Goal: Use online tool/utility: Utilize a website feature to perform a specific function

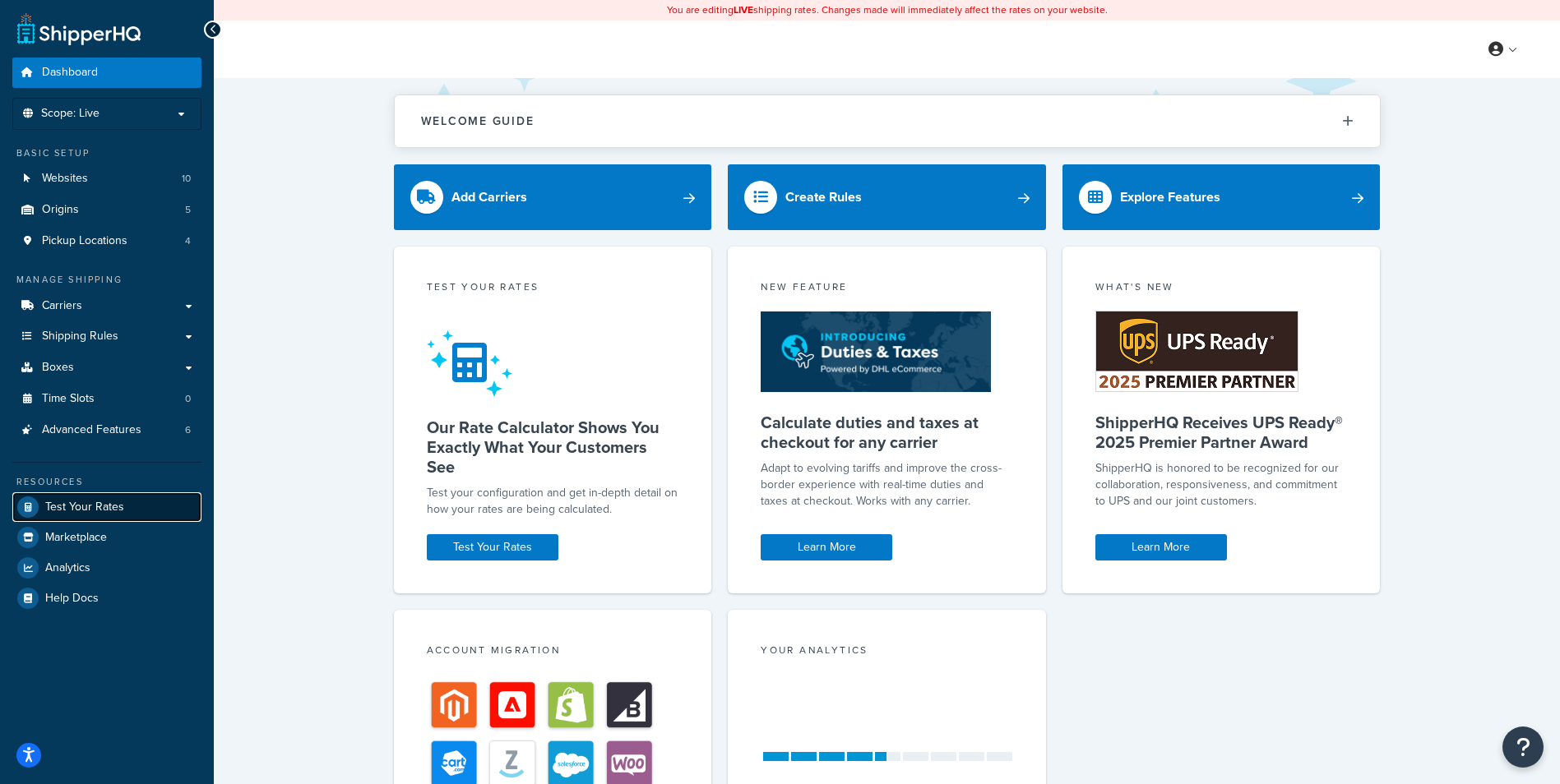
click at [95, 507] on span "Test Your Rates" at bounding box center [84, 507] width 79 height 14
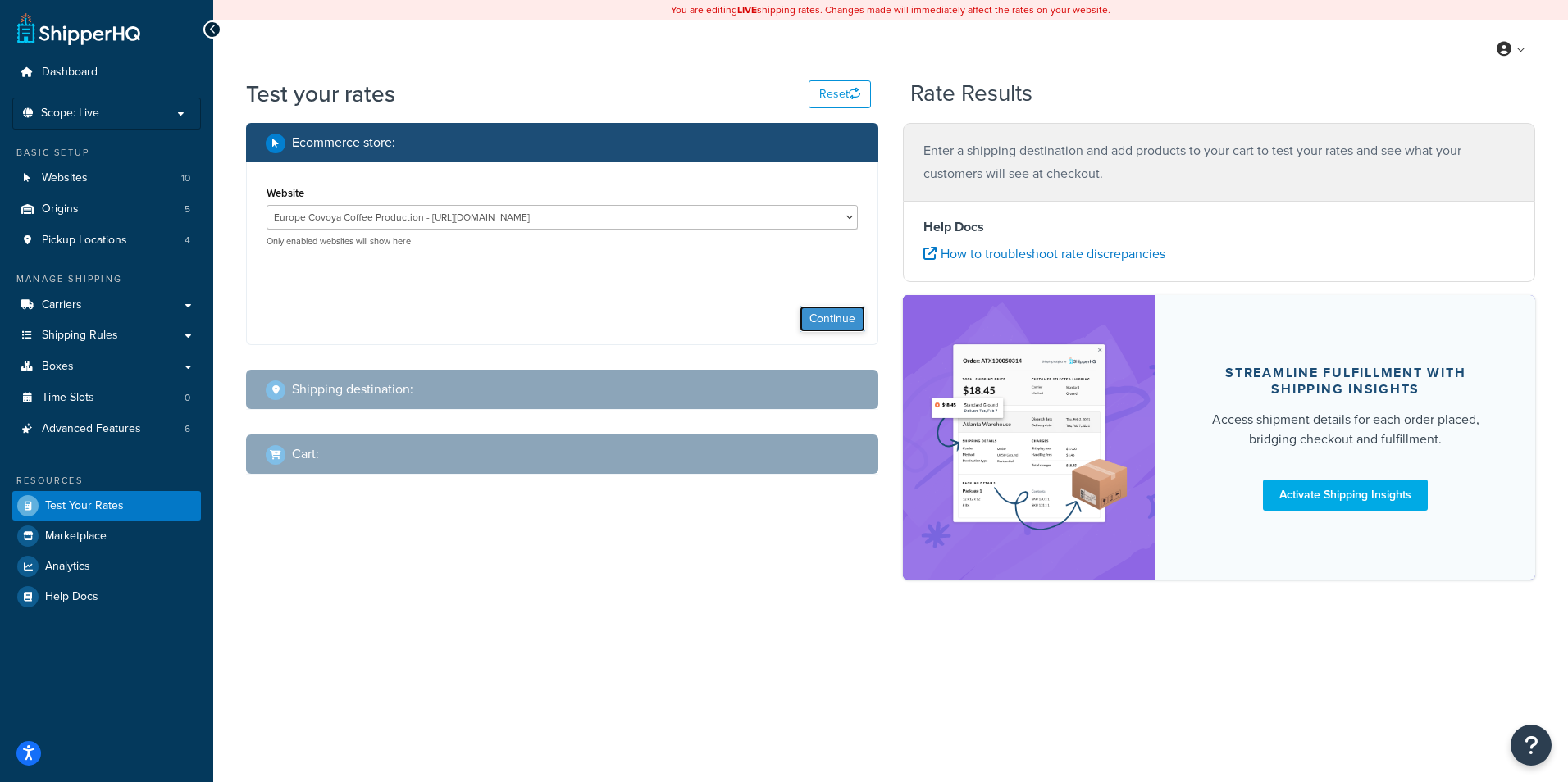
click at [827, 323] on button "Continue" at bounding box center [832, 318] width 65 height 26
select select "[GEOGRAPHIC_DATA]"
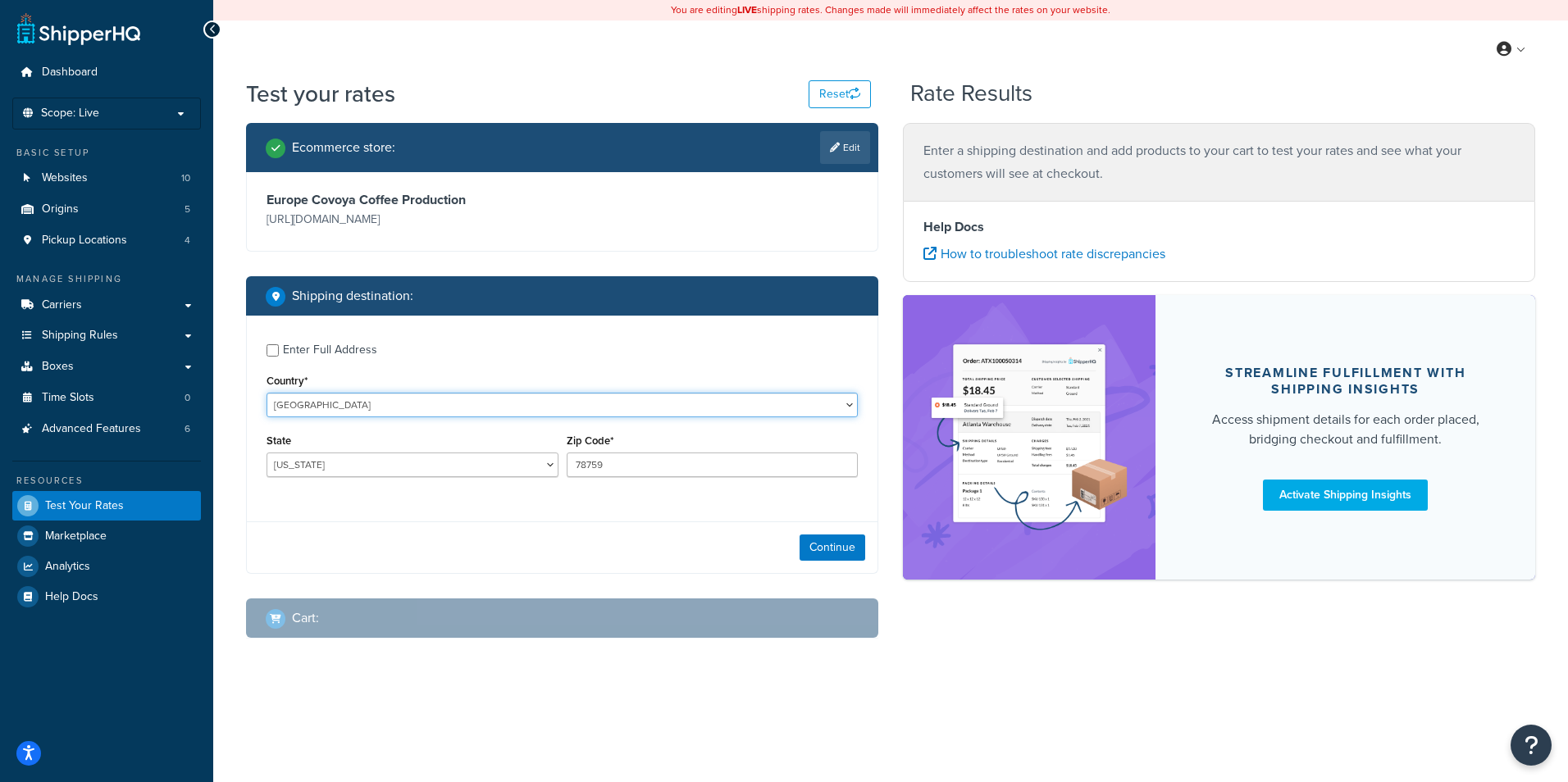
click at [375, 407] on select "[GEOGRAPHIC_DATA] [GEOGRAPHIC_DATA] [GEOGRAPHIC_DATA] [GEOGRAPHIC_DATA] [GEOGRA…" at bounding box center [562, 405] width 591 height 25
select select "PL"
click at [267, 393] on select "[GEOGRAPHIC_DATA] [GEOGRAPHIC_DATA] [GEOGRAPHIC_DATA] [GEOGRAPHIC_DATA] [GEOGRA…" at bounding box center [562, 405] width 591 height 25
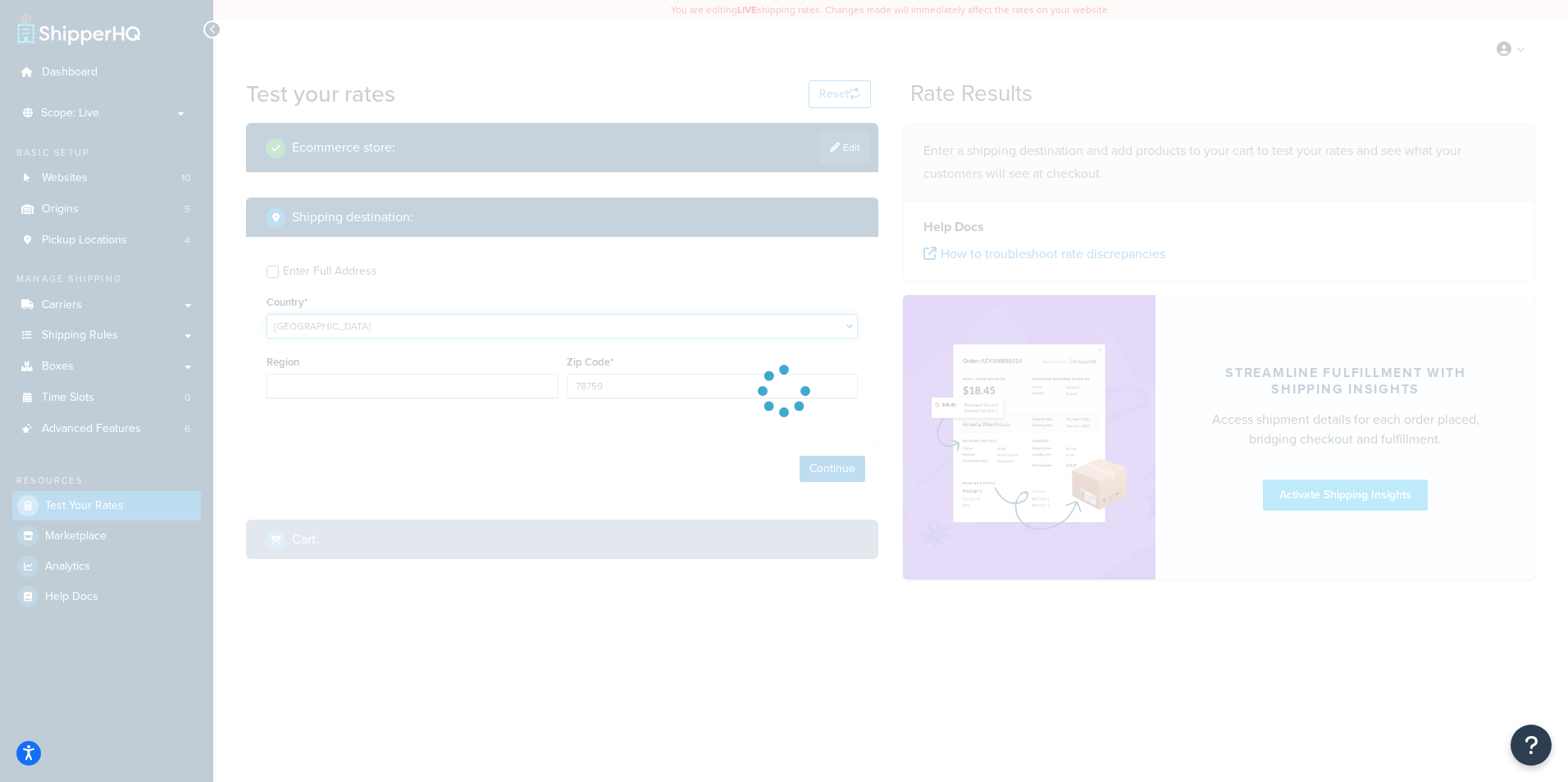
type input "[GEOGRAPHIC_DATA]"
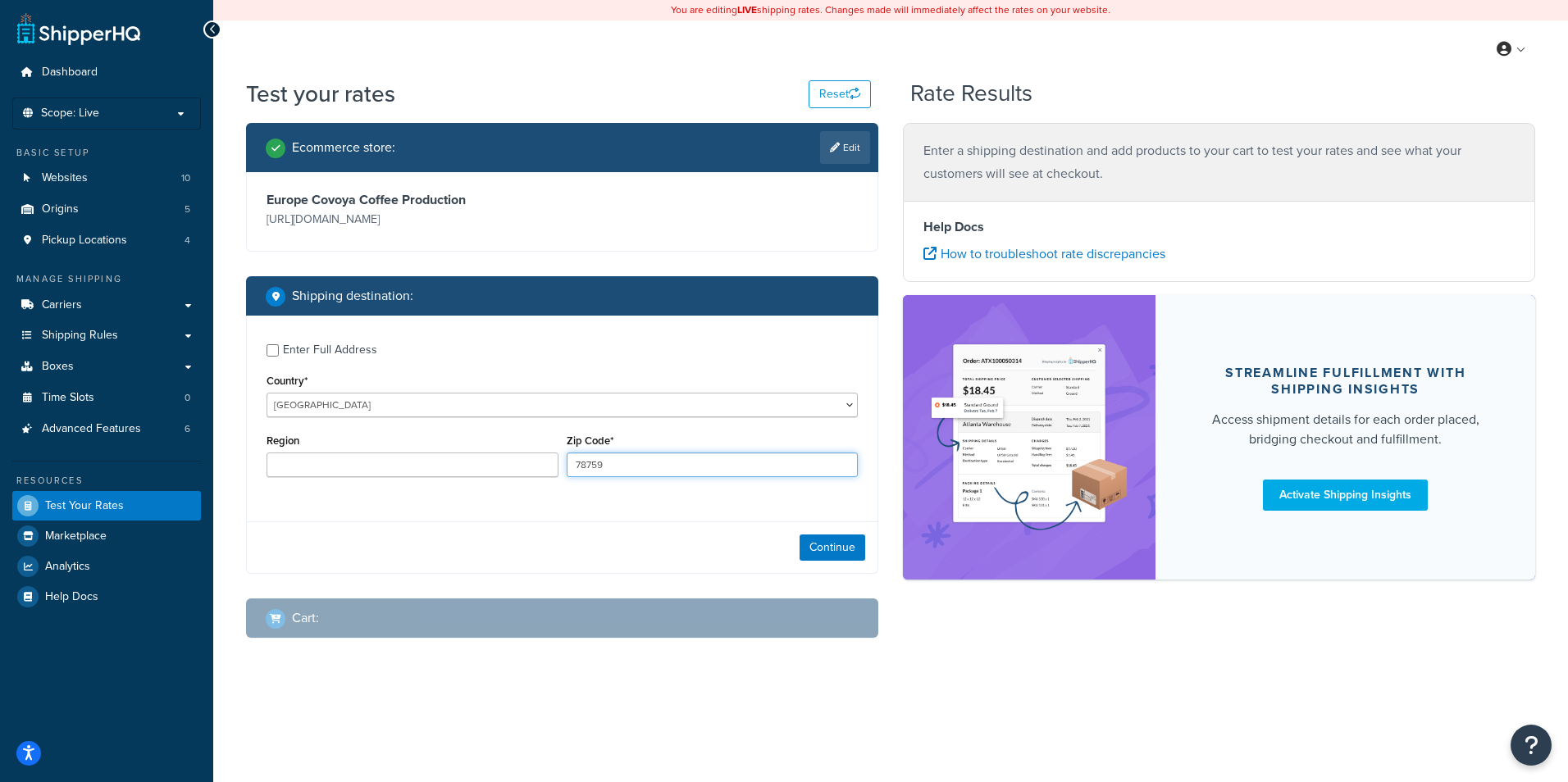
click at [611, 464] on input "78759" at bounding box center [713, 465] width 292 height 25
type input "7"
type input "32-712"
click at [386, 459] on input "Region" at bounding box center [412, 465] width 292 height 25
paste input "Buczków"
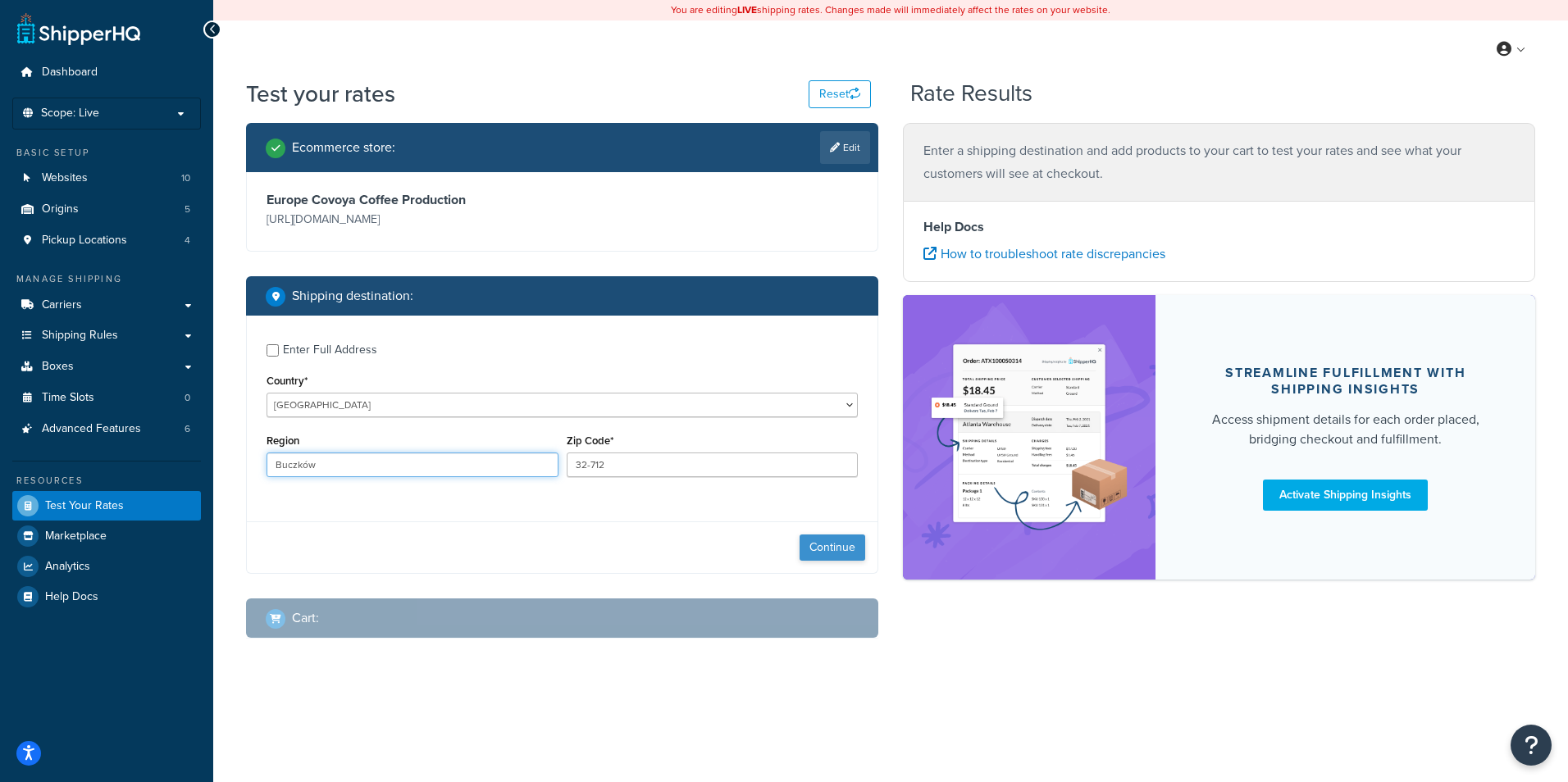
type input "Buczków"
click at [824, 548] on button "Continue" at bounding box center [832, 547] width 65 height 26
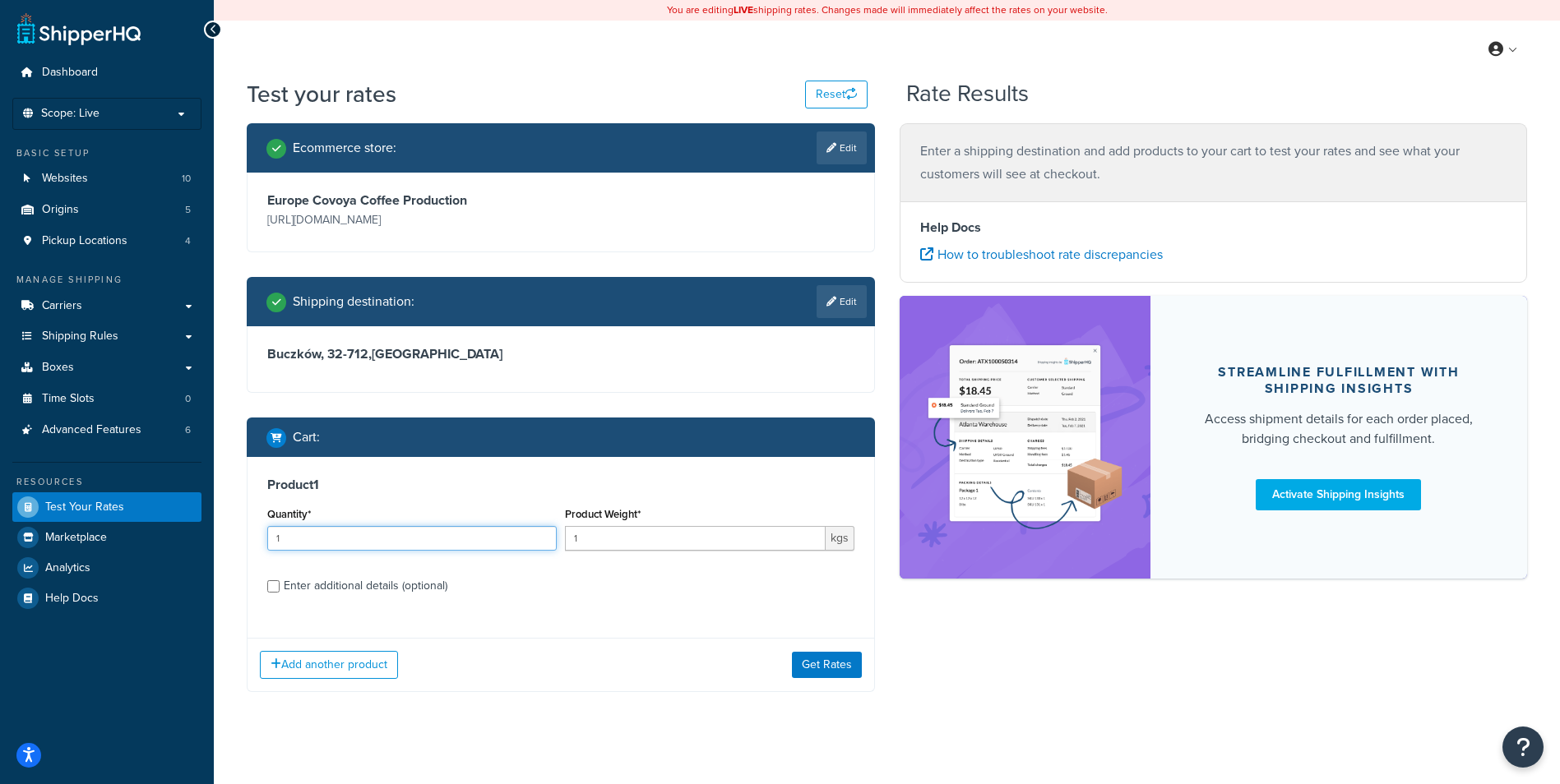
click at [337, 538] on input "1" at bounding box center [412, 538] width 289 height 25
type input "5"
click at [631, 543] on input "1" at bounding box center [695, 538] width 261 height 25
click at [604, 543] on input "1" at bounding box center [695, 538] width 261 height 25
type input "1"
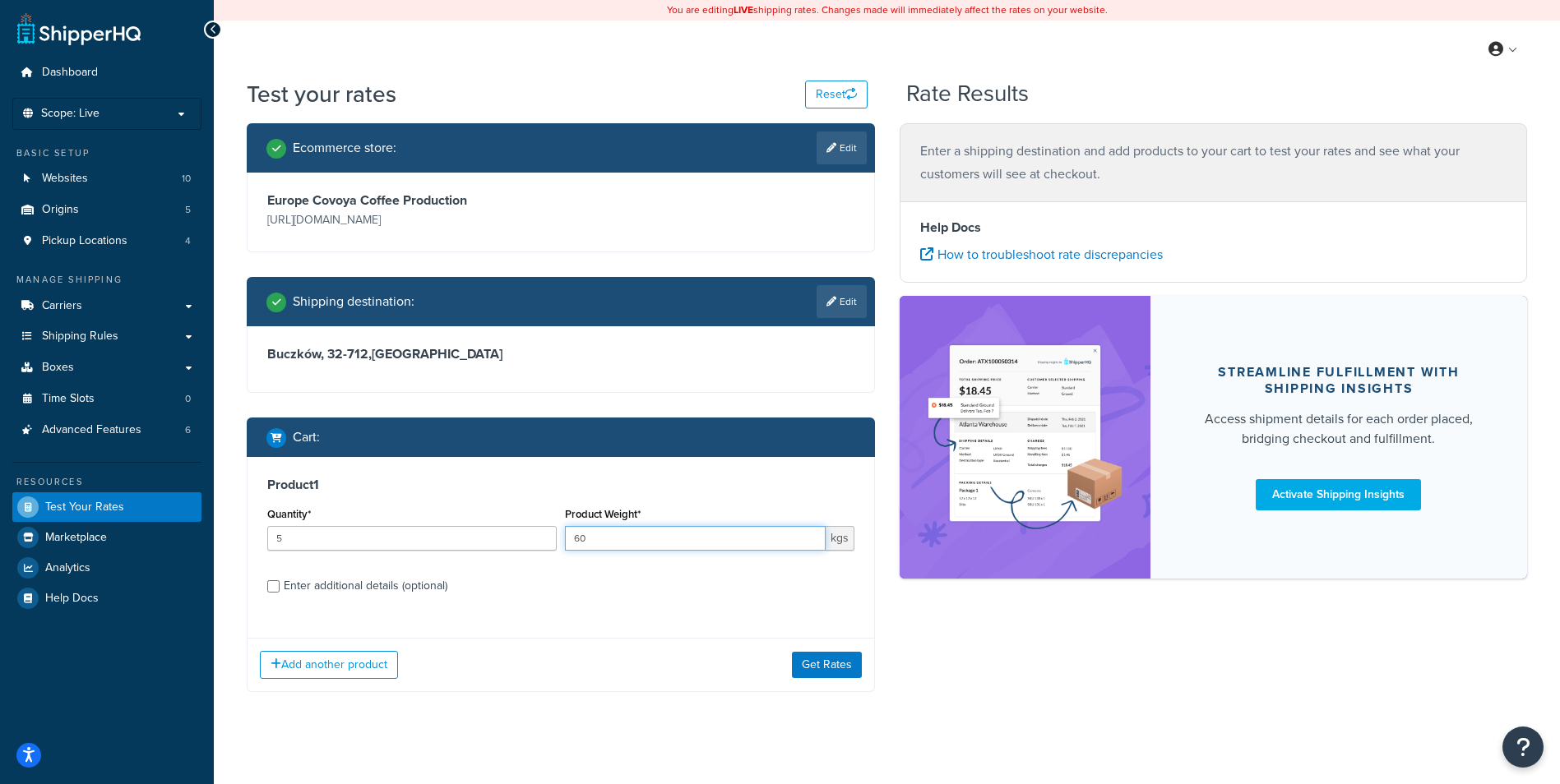
type input "60"
click at [836, 661] on button "Get Rates" at bounding box center [827, 665] width 70 height 26
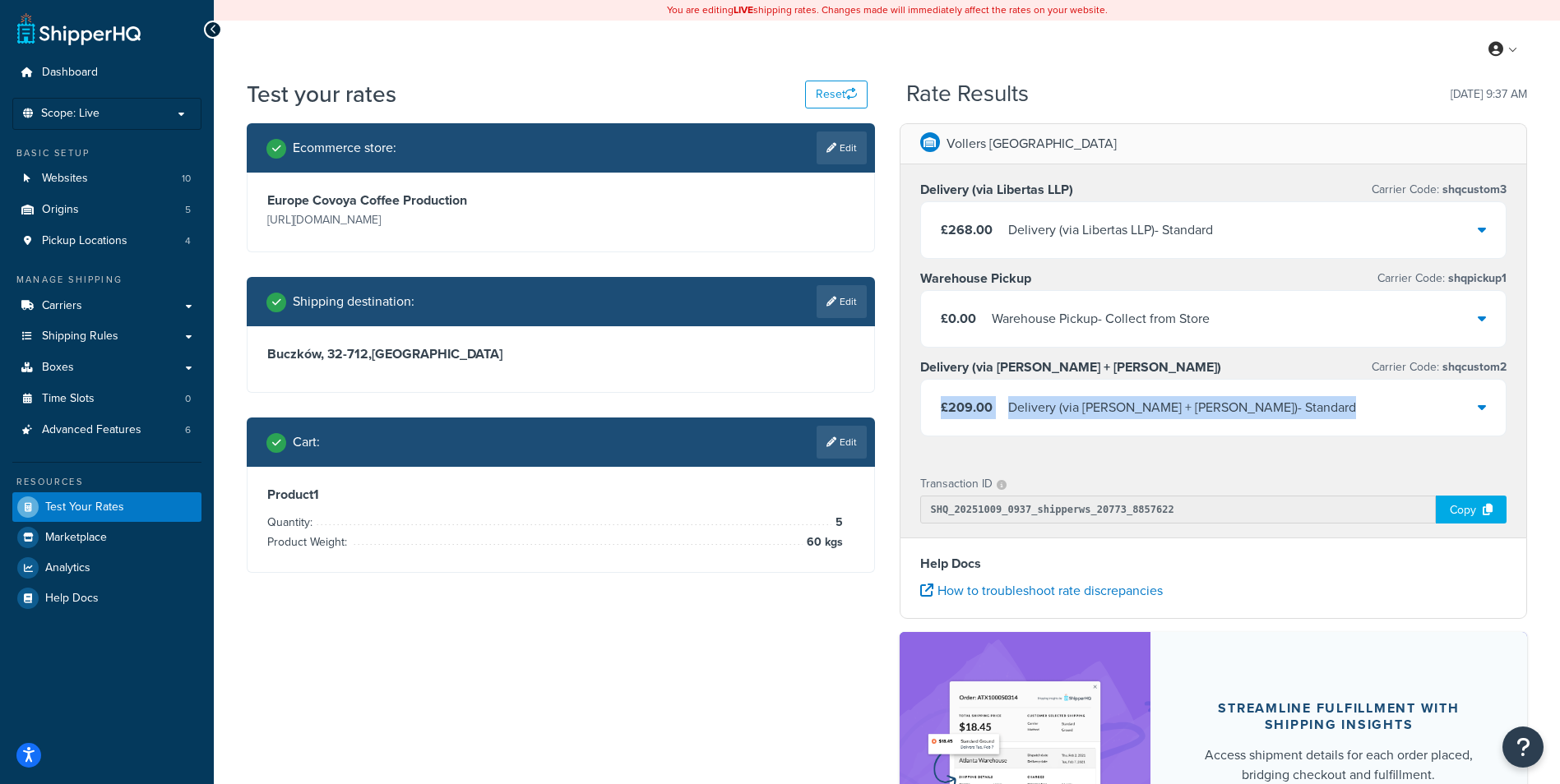
drag, startPoint x: 953, startPoint y: 404, endPoint x: 1240, endPoint y: 420, distance: 287.4
click at [1240, 420] on div "£209.00 Delivery (via Kuehne + Nagel) - Standard" at bounding box center [1213, 407] width 586 height 56
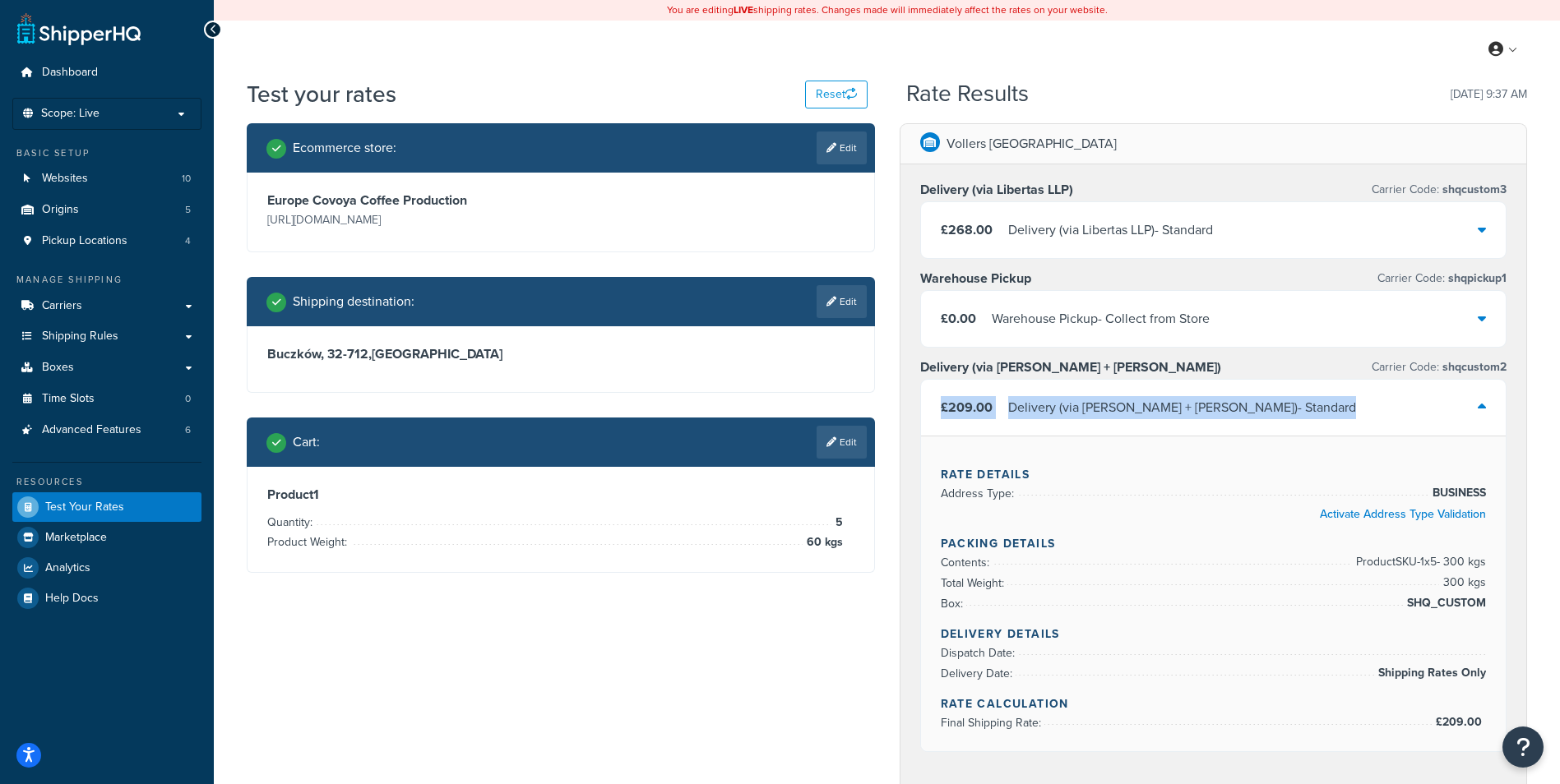
copy div "£209.00 Delivery (via Kuehne + Nagel) - Standard"
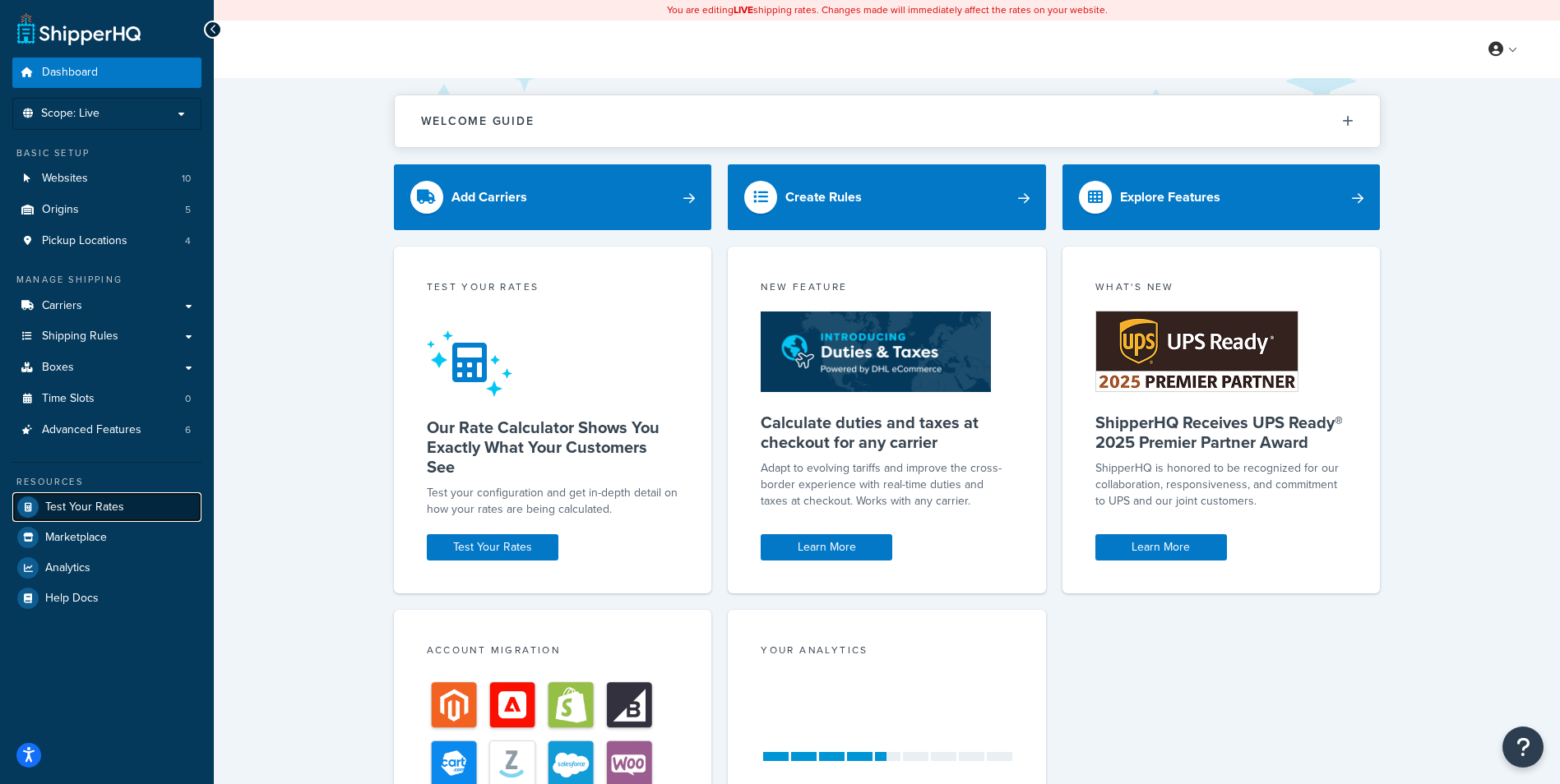
click at [117, 500] on span "Test Your Rates" at bounding box center [84, 507] width 79 height 14
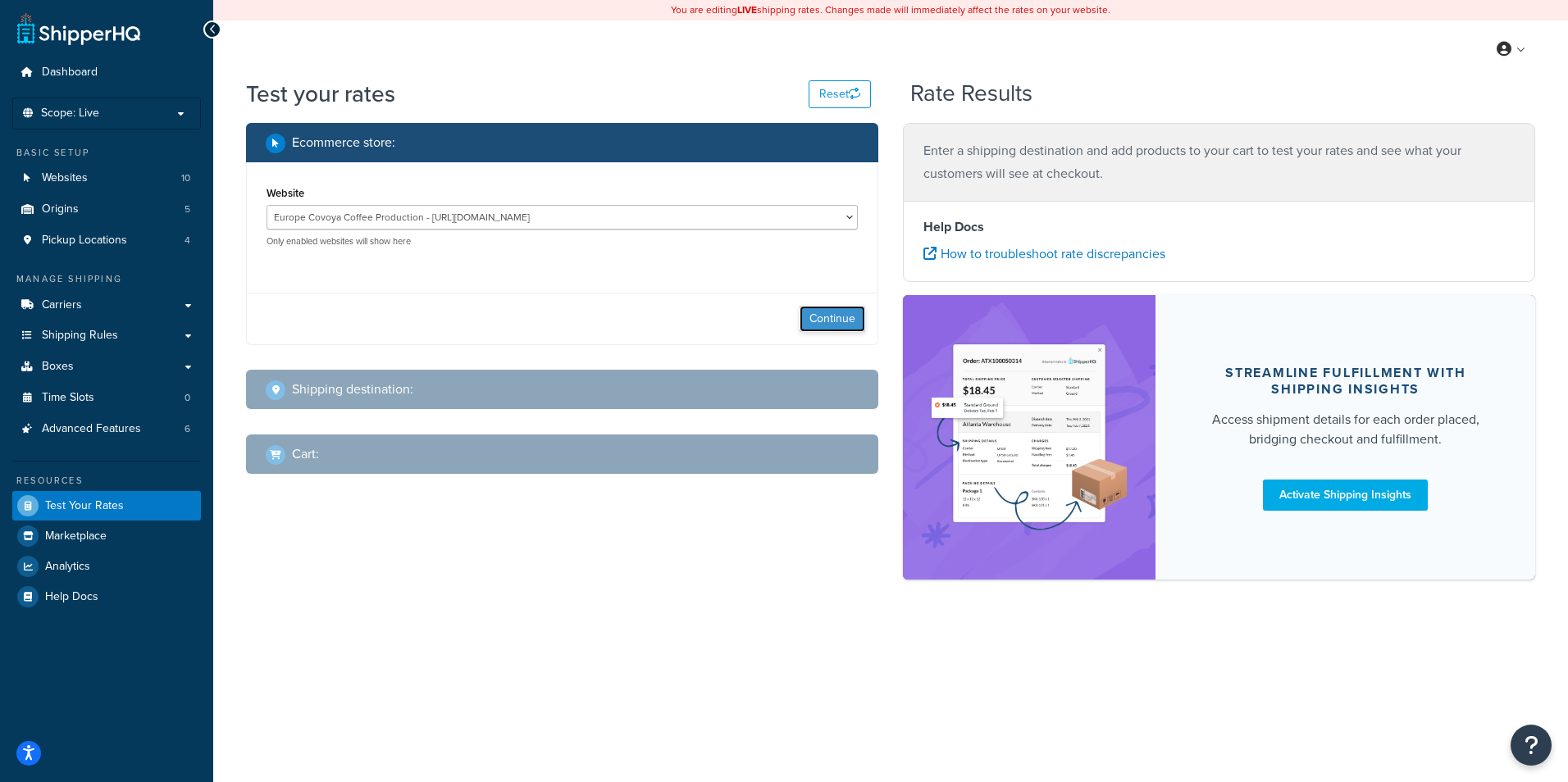
click at [821, 311] on button "Continue" at bounding box center [832, 318] width 65 height 26
select select "[GEOGRAPHIC_DATA]"
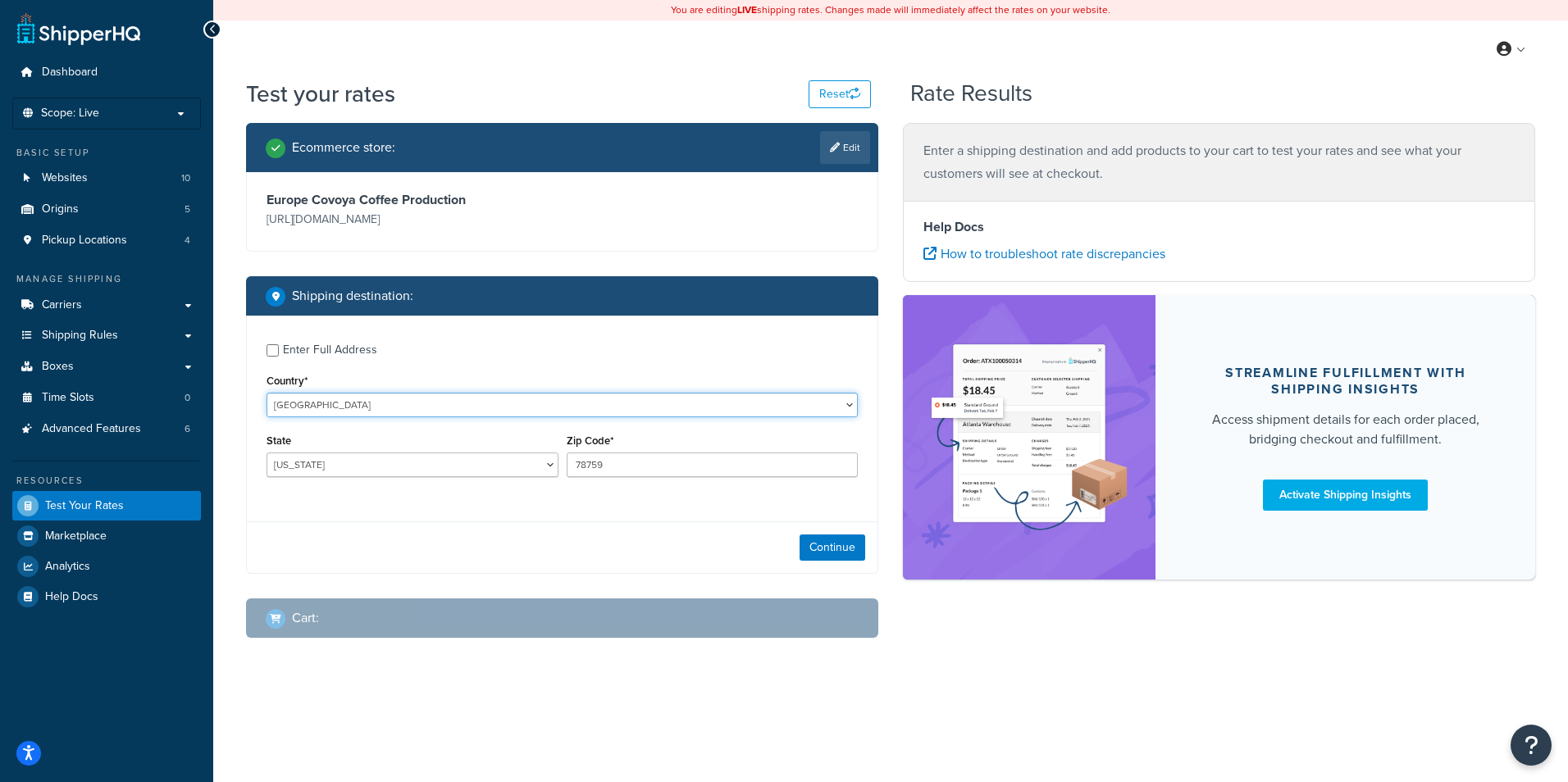
click at [470, 403] on select "[GEOGRAPHIC_DATA] [GEOGRAPHIC_DATA] [GEOGRAPHIC_DATA] [GEOGRAPHIC_DATA] [GEOGRA…" at bounding box center [562, 405] width 591 height 25
select select "ES"
click at [267, 393] on select "[GEOGRAPHIC_DATA] [GEOGRAPHIC_DATA] [GEOGRAPHIC_DATA] [GEOGRAPHIC_DATA] [GEOGRA…" at bounding box center [562, 405] width 591 height 25
click at [620, 456] on input "78759" at bounding box center [713, 465] width 292 height 25
type input "7"
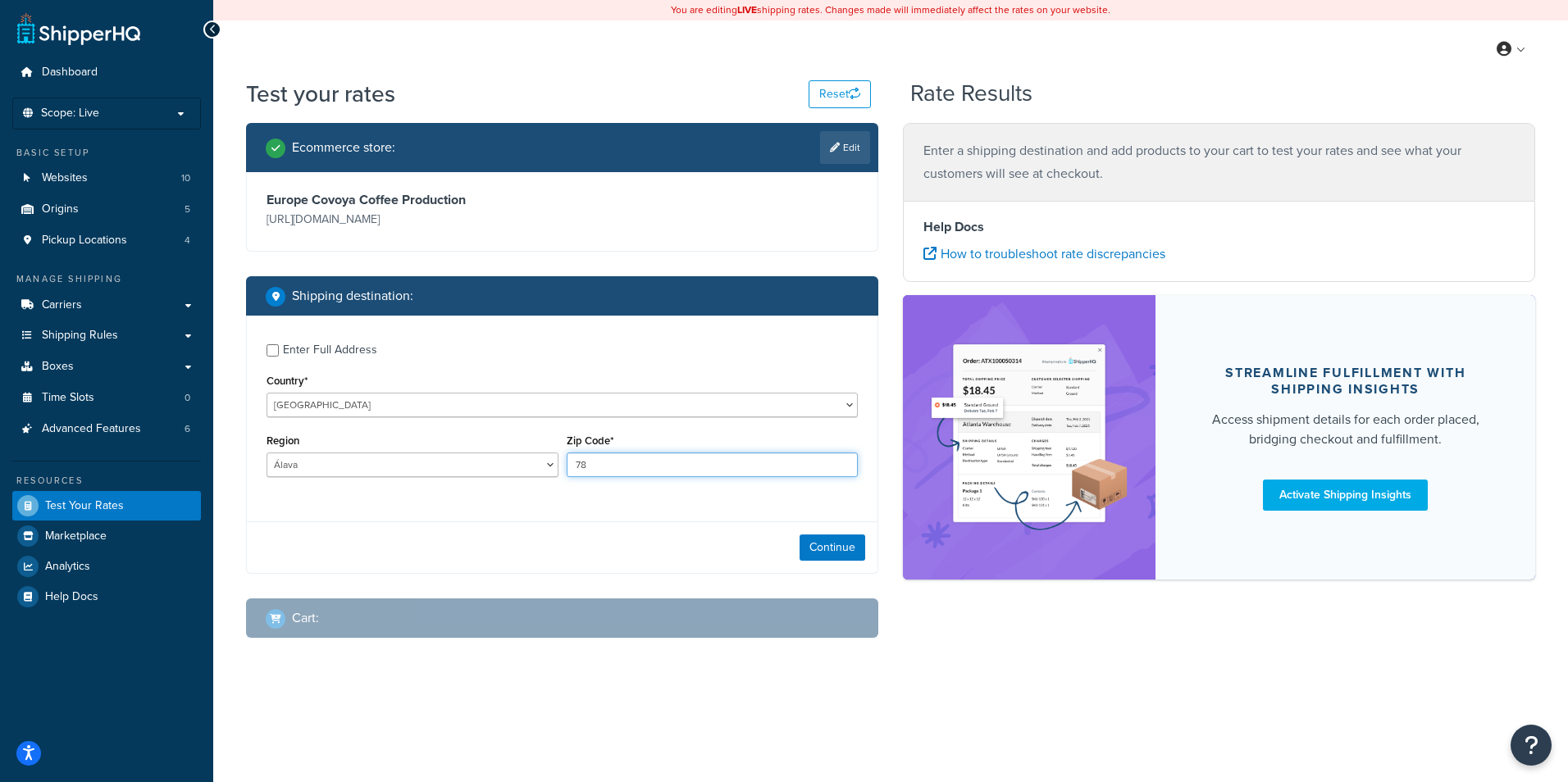
type input "7"
type input "8799"
click at [855, 558] on button "Continue" at bounding box center [832, 547] width 65 height 26
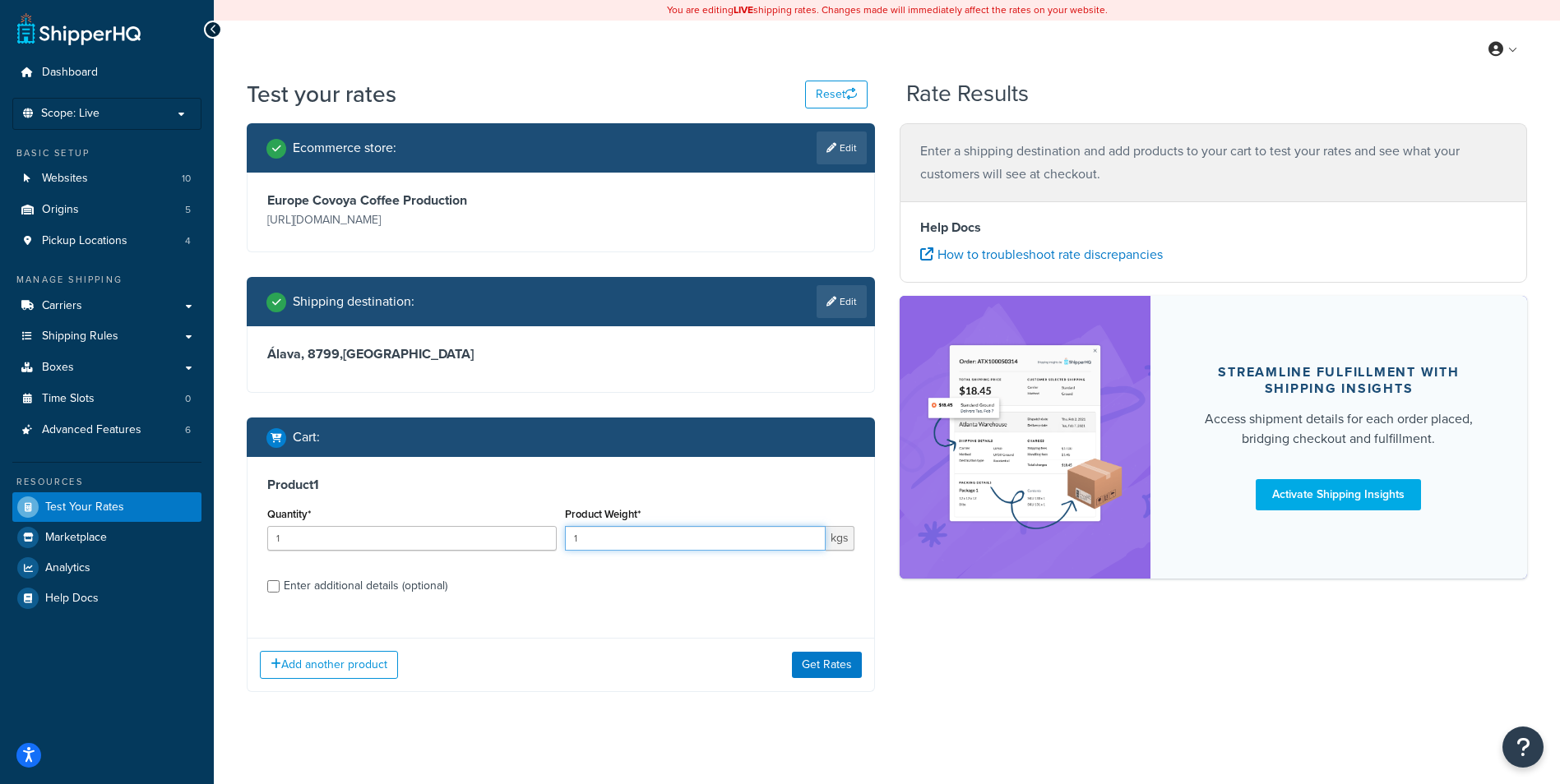
click at [700, 535] on input "1" at bounding box center [695, 538] width 261 height 25
type input "3210"
click at [839, 674] on button "Get Rates" at bounding box center [827, 665] width 70 height 26
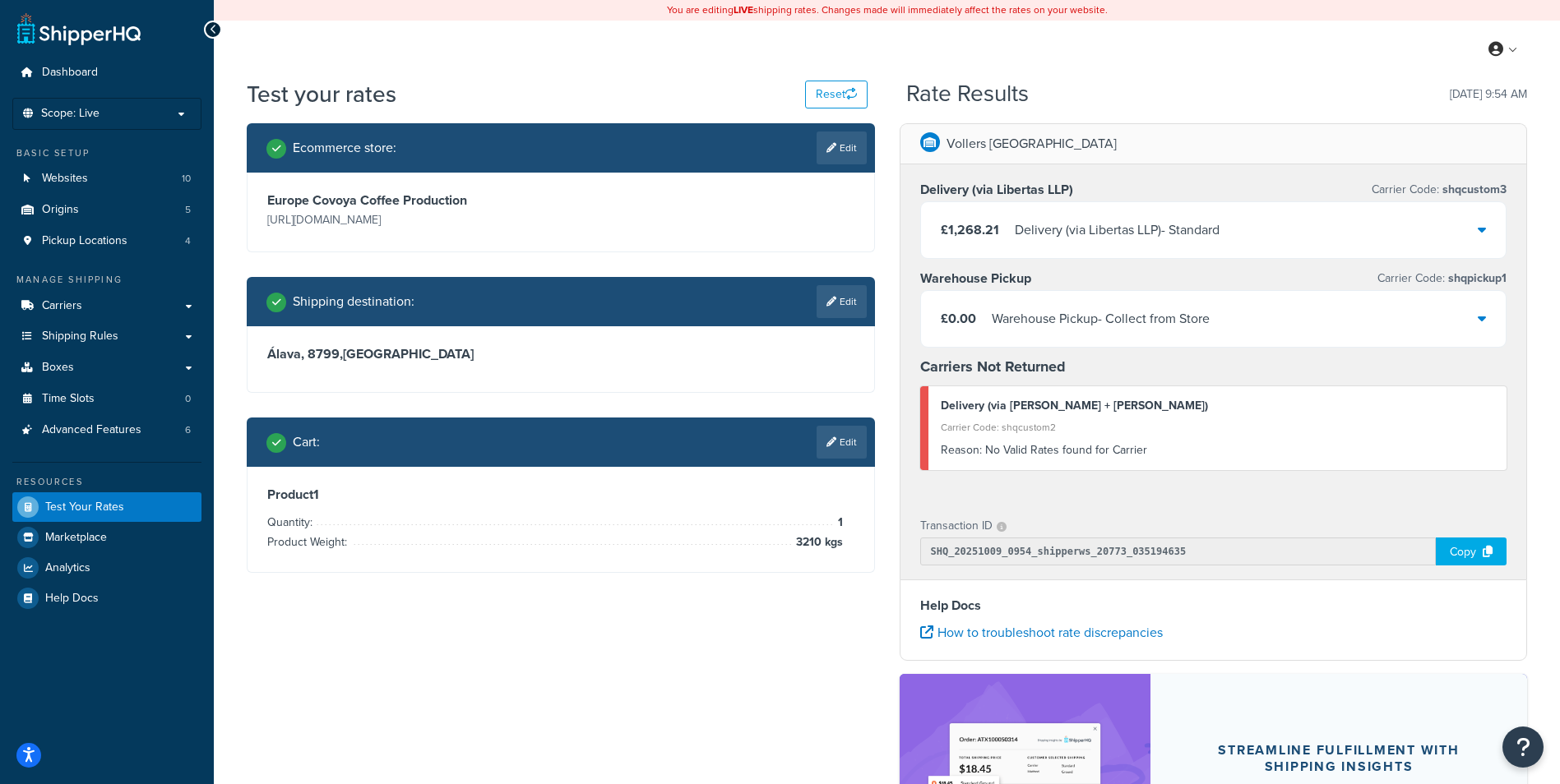
click at [850, 443] on link "Edit" at bounding box center [841, 442] width 50 height 33
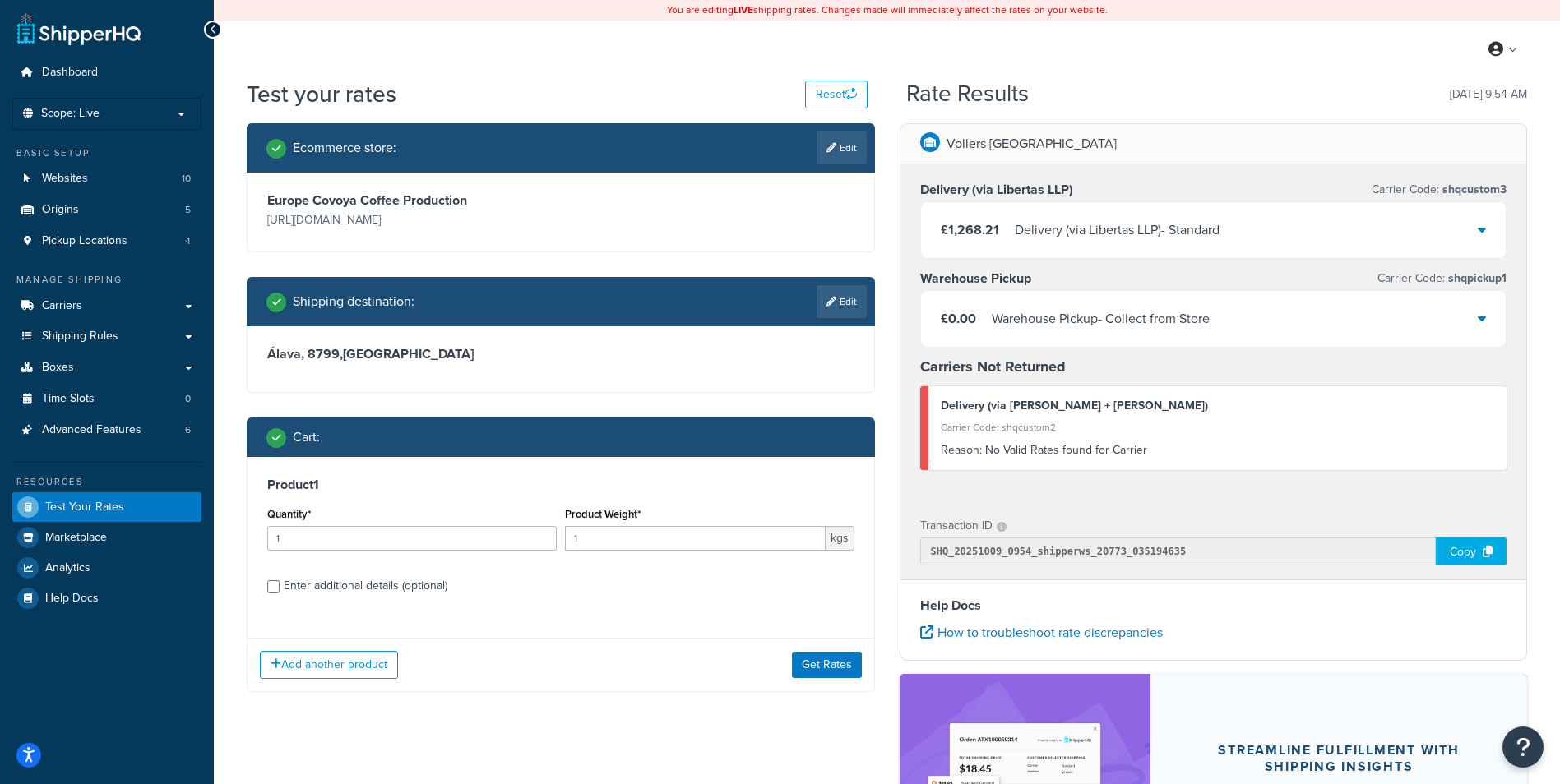
click at [843, 534] on span "kgs" at bounding box center [840, 538] width 28 height 25
click at [843, 537] on span "kgs" at bounding box center [840, 538] width 28 height 25
click at [843, 541] on span "kgs" at bounding box center [840, 538] width 28 height 25
click at [844, 301] on link "Edit" at bounding box center [841, 302] width 50 height 33
select select "ES"
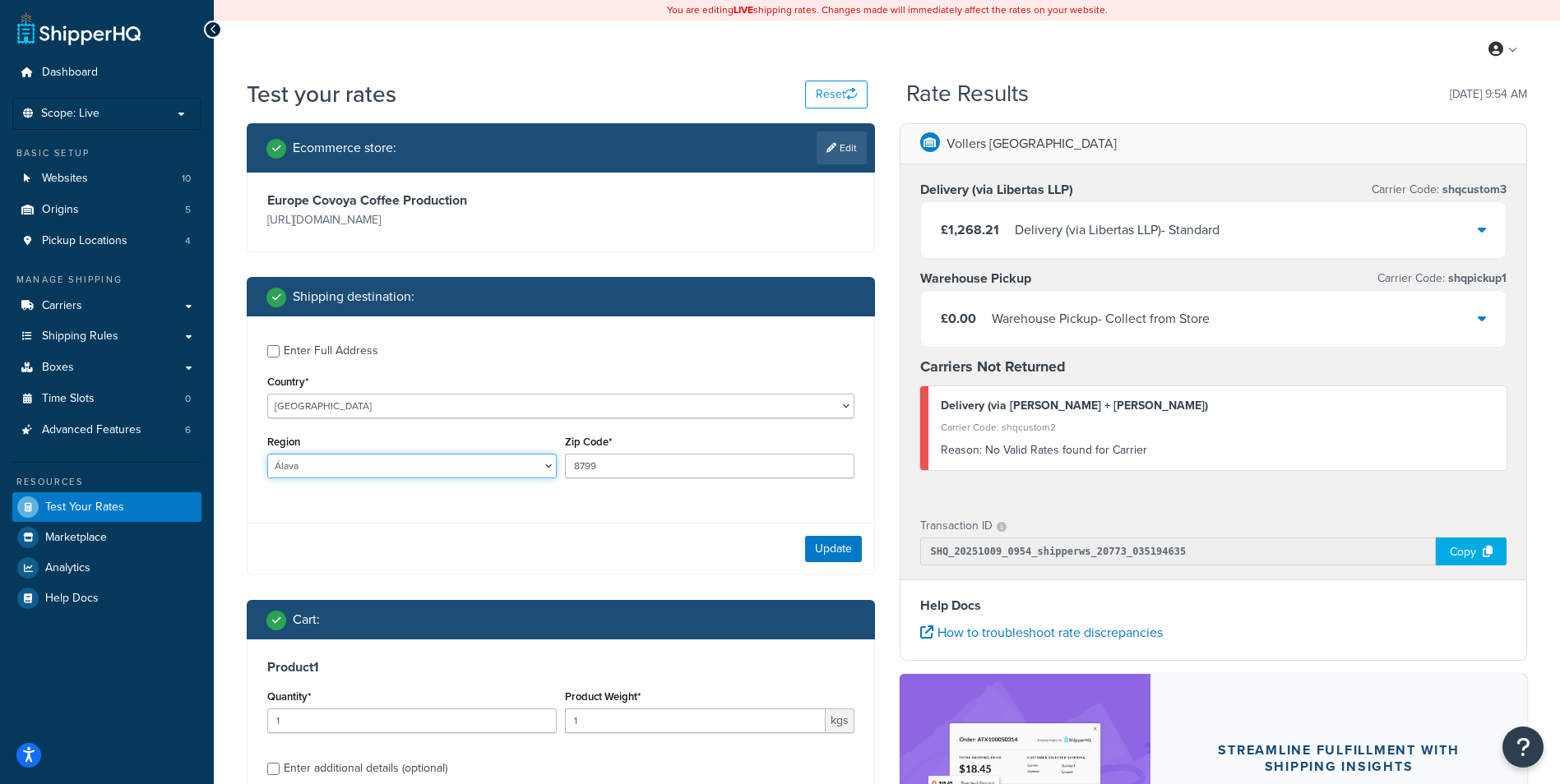
click at [550, 461] on select "Álava Albacete Alicante Almería Asturias Ávila Badajoz Baleares Barcelona Burgo…" at bounding box center [412, 466] width 289 height 25
click at [540, 467] on select "Álava Albacete Alicante Almería Asturias Ávila Badajoz Baleares Barcelona Burgo…" at bounding box center [412, 466] width 289 height 25
click at [381, 465] on select "Álava Albacete Alicante Almería Asturias Ávila Badajoz Baleares Barcelona Burgo…" at bounding box center [412, 466] width 289 height 25
drag, startPoint x: 379, startPoint y: 467, endPoint x: 394, endPoint y: 467, distance: 15.0
click at [379, 467] on select "Álava Albacete Alicante Almería Asturias Ávila Badajoz Baleares Barcelona Burgo…" at bounding box center [412, 466] width 289 height 25
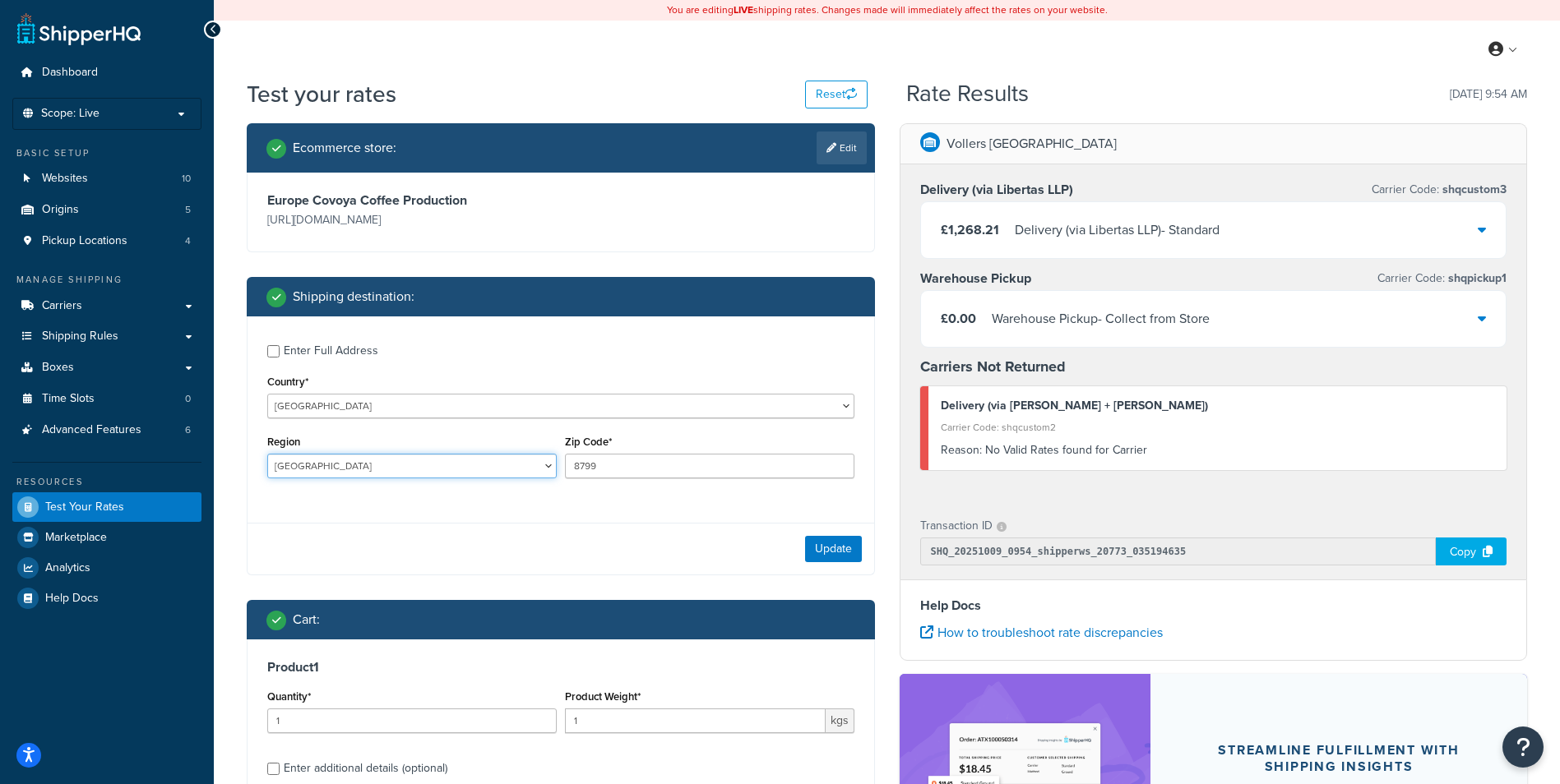
click at [538, 465] on select "Álava Albacete Alicante Almería Asturias Ávila Badajoz Baleares Barcelona Burgo…" at bounding box center [412, 466] width 289 height 25
click at [546, 467] on select "Álava Albacete Alicante Almería Asturias Ávila Badajoz Baleares Barcelona Burgo…" at bounding box center [412, 466] width 289 height 25
select select "B"
click at [267, 455] on select "Álava Albacete Alicante Almería Asturias Ávila Badajoz Baleares Barcelona Burgo…" at bounding box center [412, 466] width 289 height 25
click at [840, 557] on button "Update" at bounding box center [833, 549] width 57 height 26
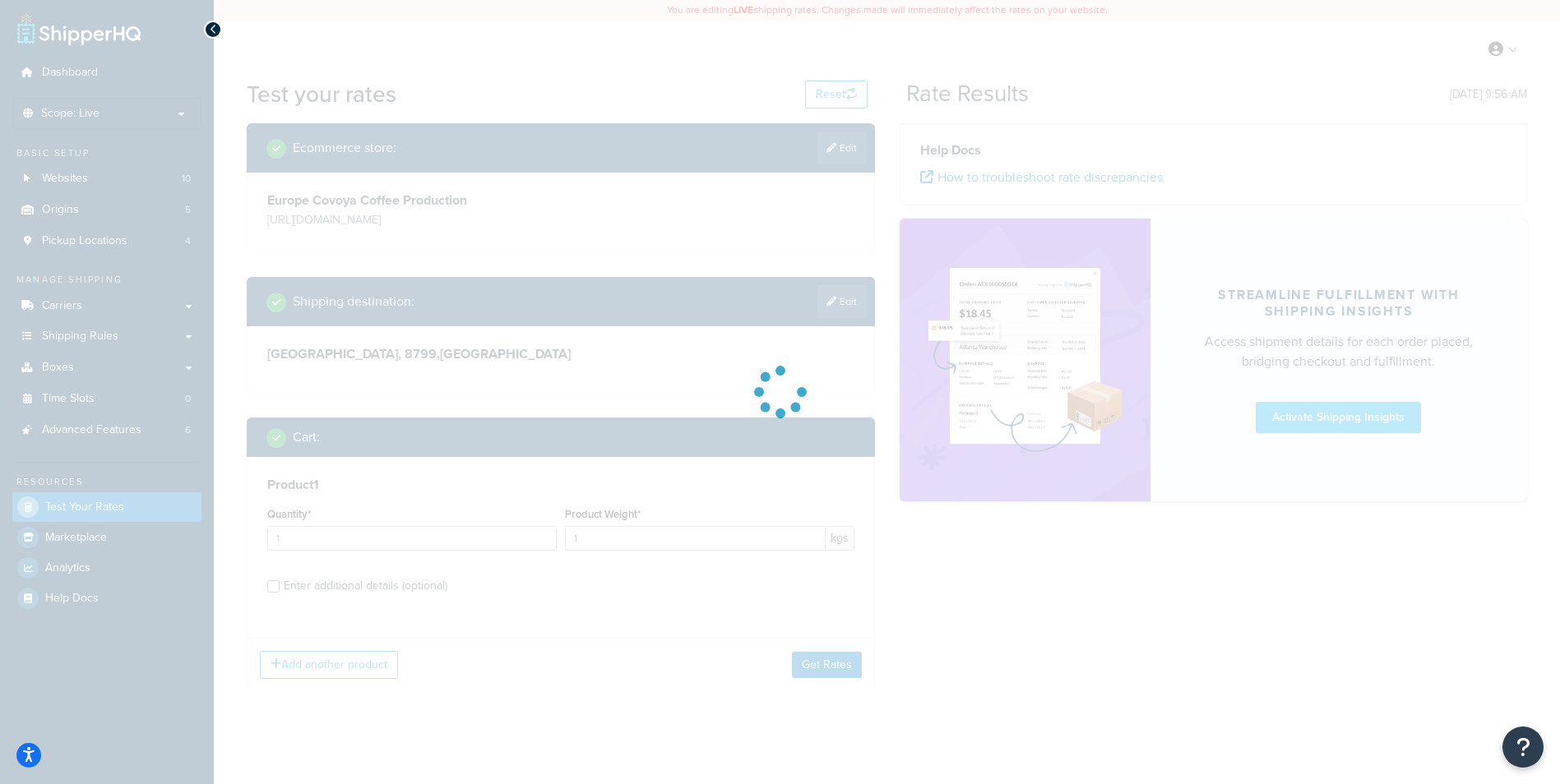
click at [680, 538] on div at bounding box center [780, 392] width 1560 height 784
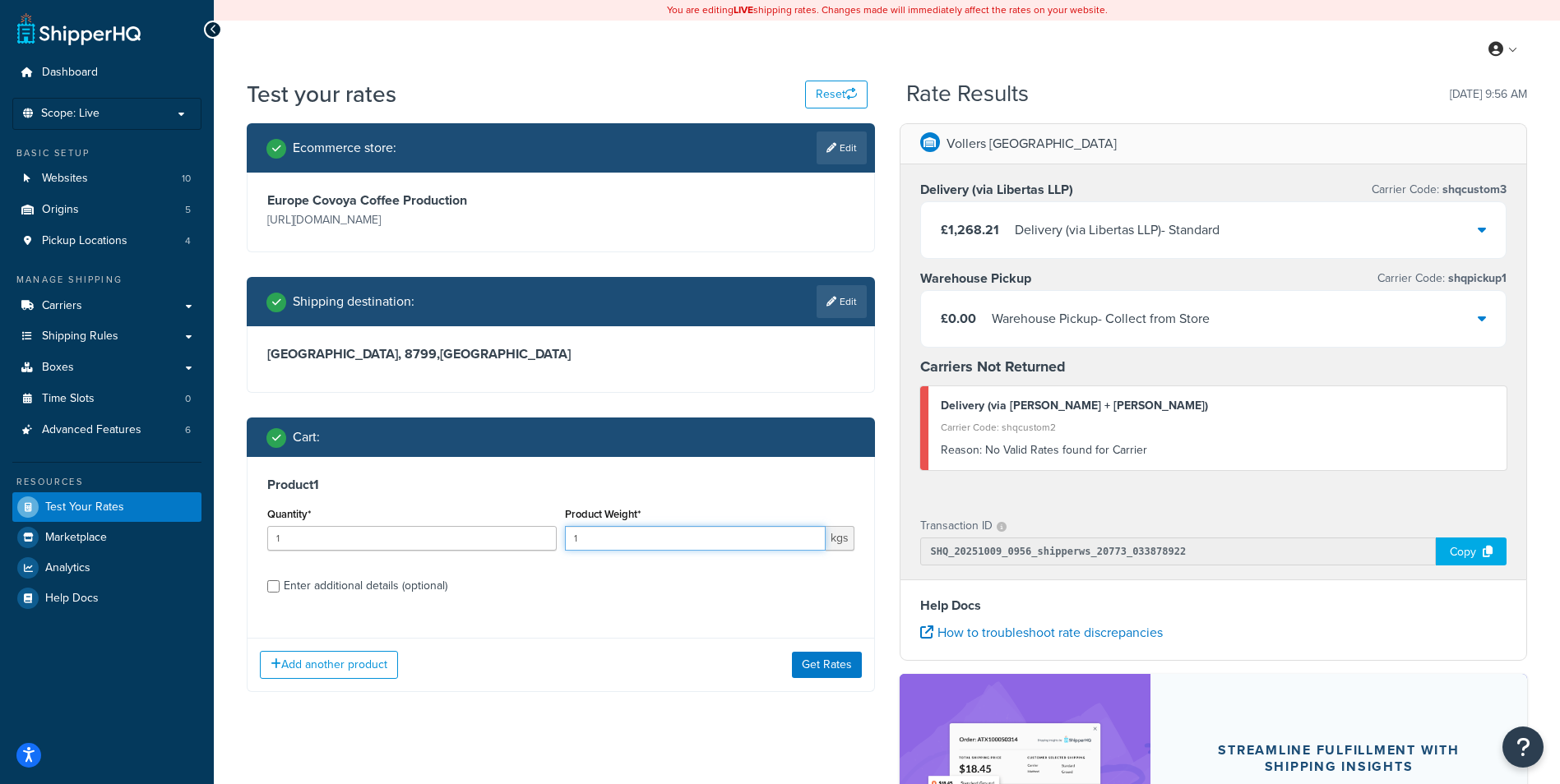
click at [676, 547] on input "1" at bounding box center [695, 538] width 261 height 25
type input "3210"
click at [816, 656] on button "Get Rates" at bounding box center [827, 665] width 70 height 26
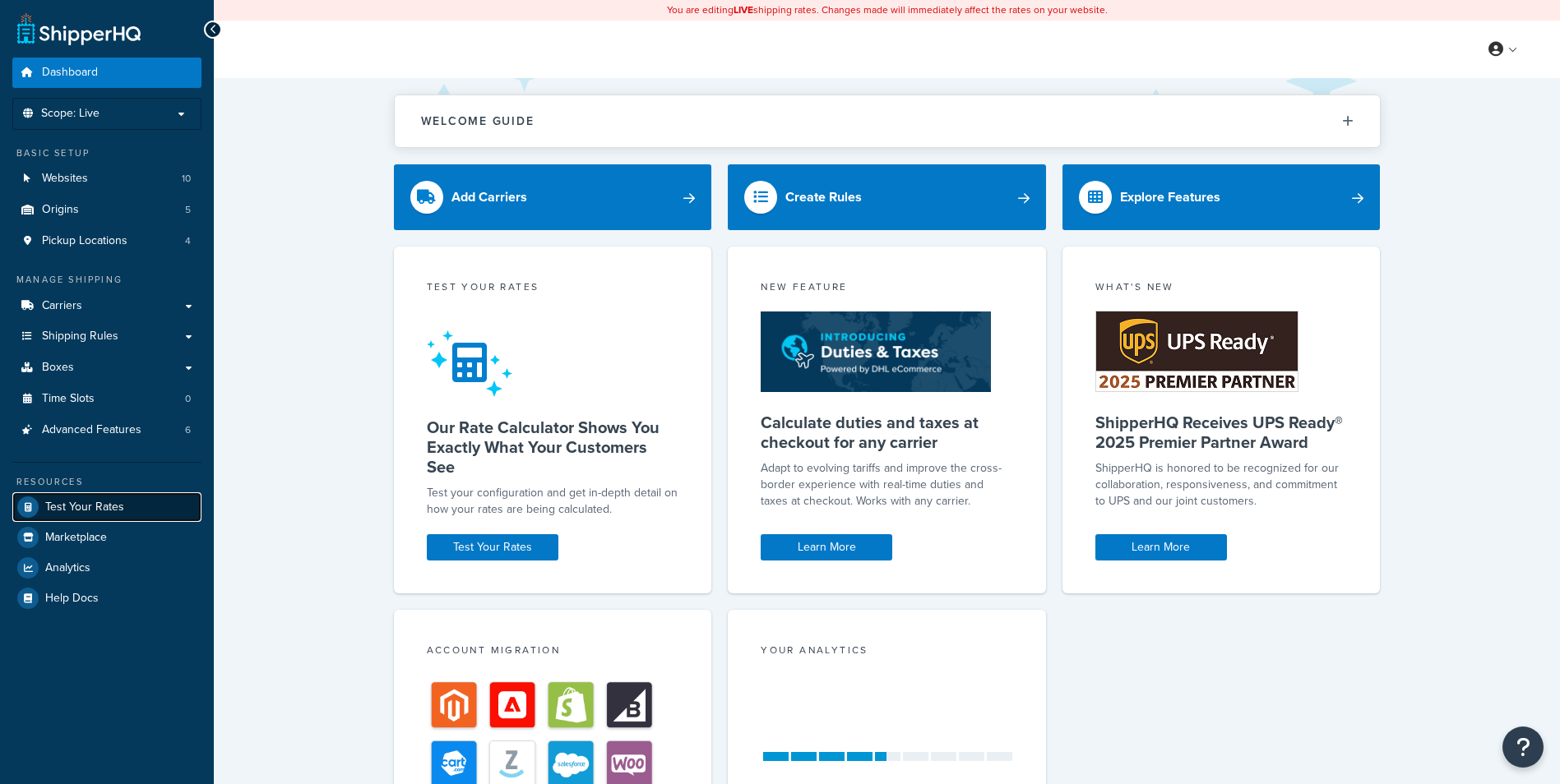
click at [71, 505] on span "Test Your Rates" at bounding box center [84, 507] width 79 height 14
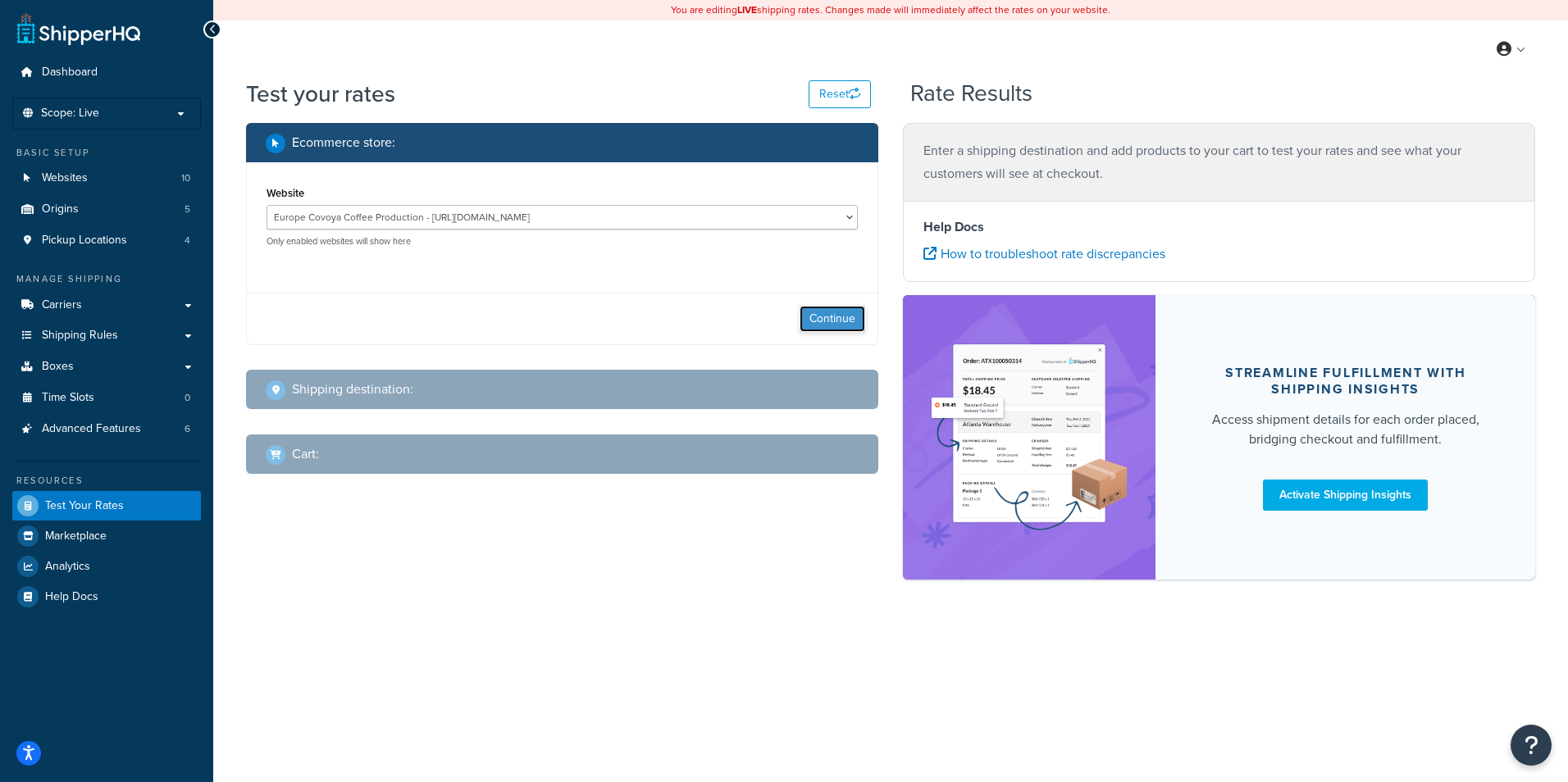
click at [830, 323] on button "Continue" at bounding box center [832, 318] width 65 height 26
select select "[GEOGRAPHIC_DATA]"
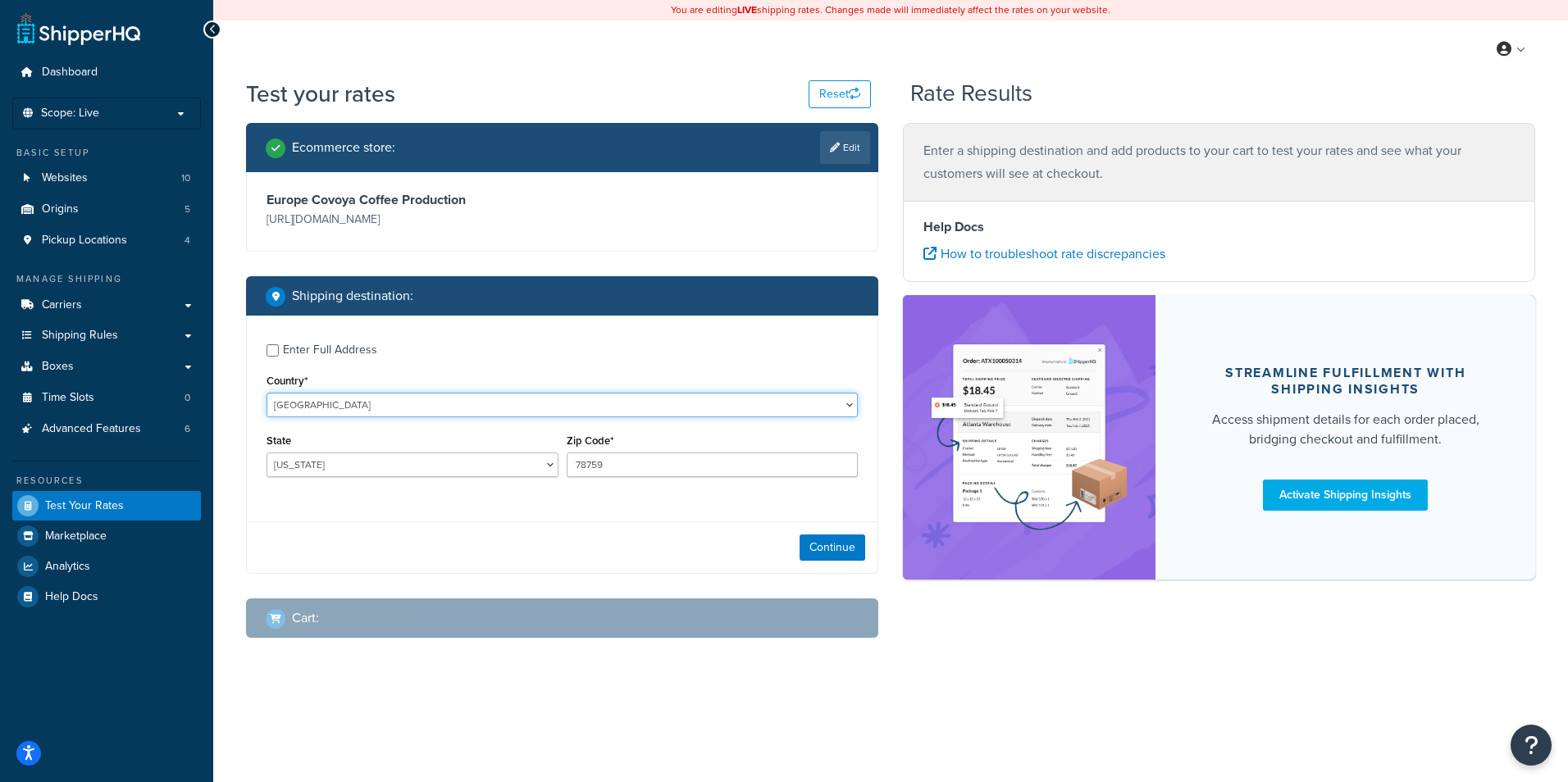
click at [804, 408] on select "[GEOGRAPHIC_DATA] [GEOGRAPHIC_DATA] [GEOGRAPHIC_DATA] [GEOGRAPHIC_DATA] [GEOGRA…" at bounding box center [562, 405] width 591 height 25
select select "ES"
click at [267, 393] on select "[GEOGRAPHIC_DATA] [GEOGRAPHIC_DATA] [GEOGRAPHIC_DATA] [GEOGRAPHIC_DATA] [GEOGRA…" at bounding box center [562, 405] width 591 height 25
click at [623, 472] on input "78759" at bounding box center [713, 465] width 292 height 25
type input "7"
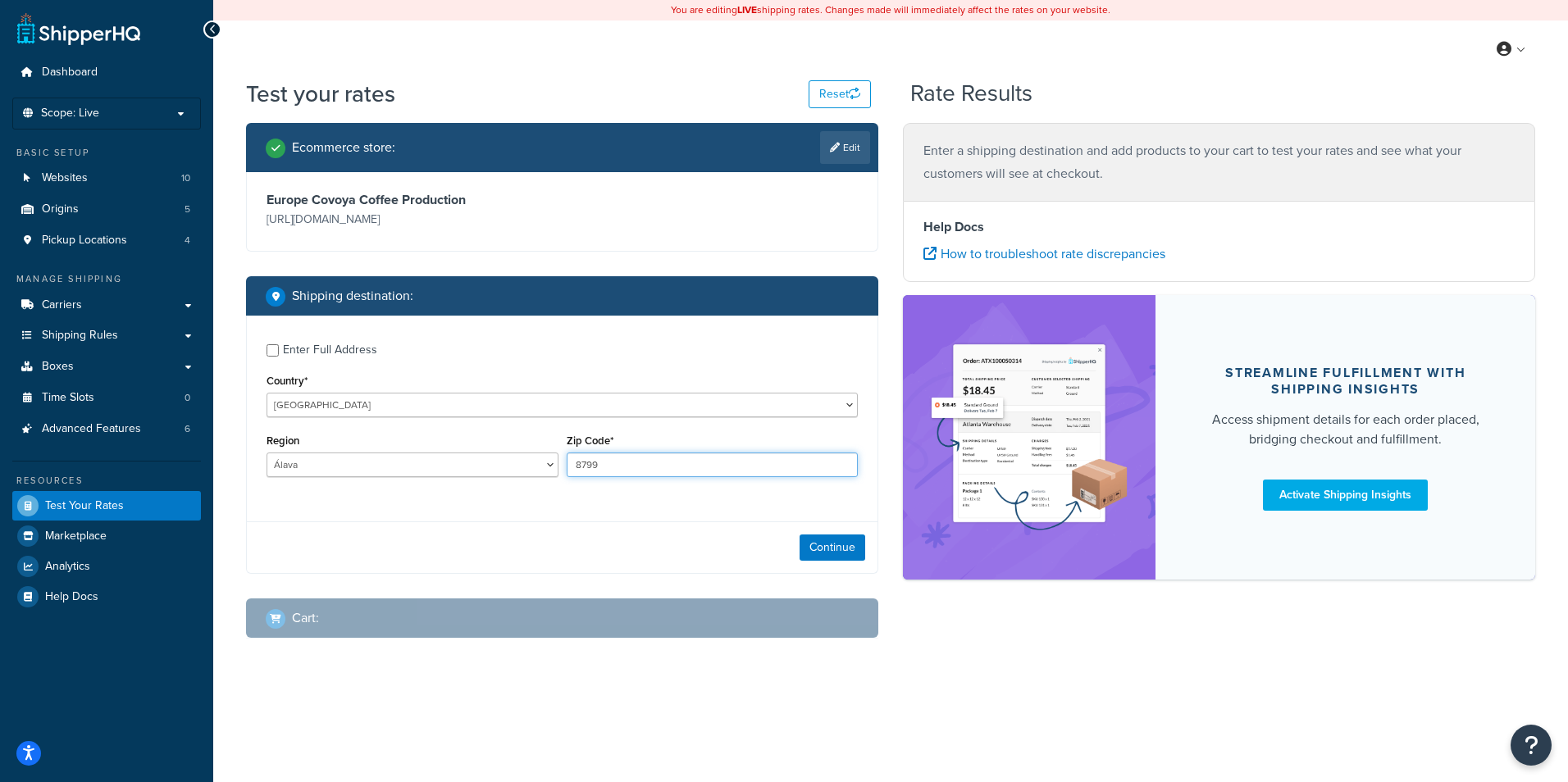
type input "8799"
click at [511, 457] on select "Álava Albacete Alicante Almería Asturias Ávila Badajoz Baleares Barcelona Burgo…" at bounding box center [412, 465] width 292 height 25
click at [466, 527] on div "Continue" at bounding box center [562, 547] width 631 height 52
click at [552, 470] on select "Álava Albacete Alicante Almería Asturias Ávila Badajoz Baleares Barcelona Burgo…" at bounding box center [412, 465] width 292 height 25
click at [475, 532] on div "Continue" at bounding box center [562, 547] width 631 height 52
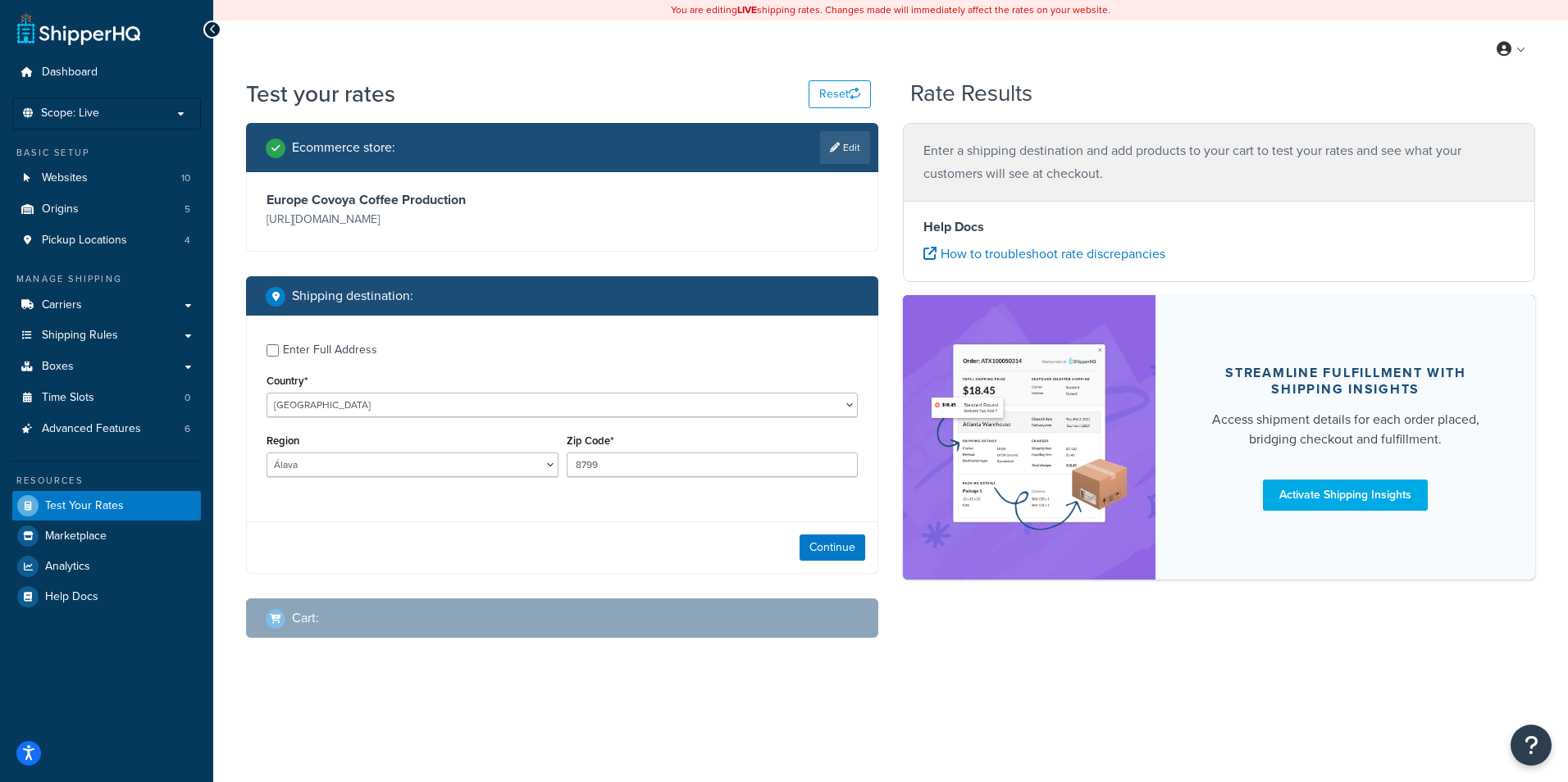
click at [560, 463] on div "Region Álava Albacete Alicante Almería Asturias Ávila Badajoz Baleares Barcelon…" at bounding box center [412, 459] width 300 height 60
click at [544, 464] on select "Álava Albacete Alicante Almería Asturias Ávila Badajoz Baleares Barcelona Burgo…" at bounding box center [412, 465] width 292 height 25
click at [492, 588] on div "Ecommerce store : Edit Europe Covoya Coffee Production https://eu.covoyacoffee.…" at bounding box center [562, 393] width 657 height 540
click at [556, 473] on select "Álava Albacete Alicante Almería Asturias Ávila Badajoz Baleares Barcelona Burgo…" at bounding box center [412, 465] width 292 height 25
click at [598, 580] on div "Ecommerce store : Edit Europe Covoya Coffee Production https://eu.covoyacoffee.…" at bounding box center [562, 393] width 657 height 540
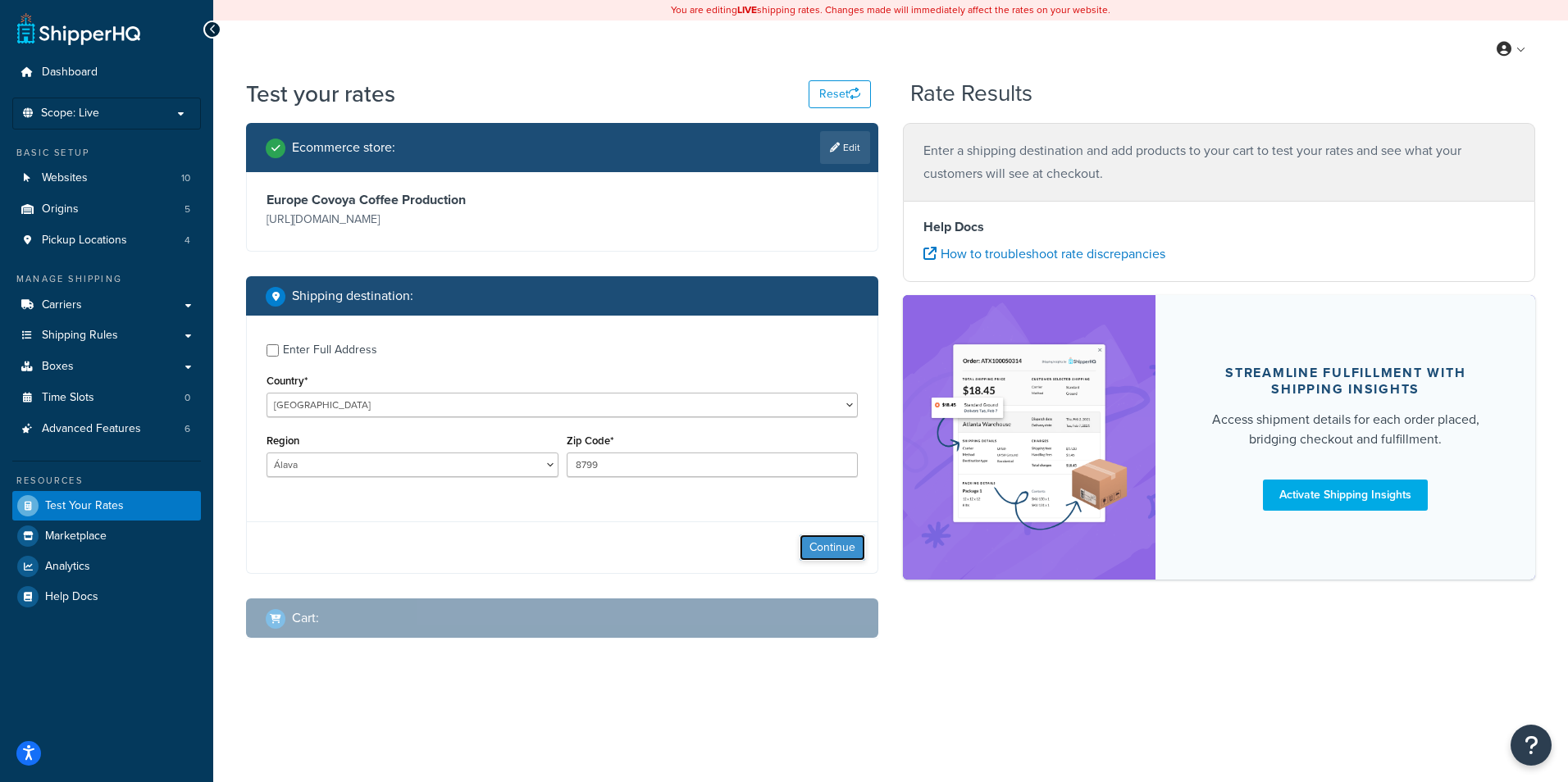
click at [851, 542] on button "Continue" at bounding box center [832, 547] width 65 height 26
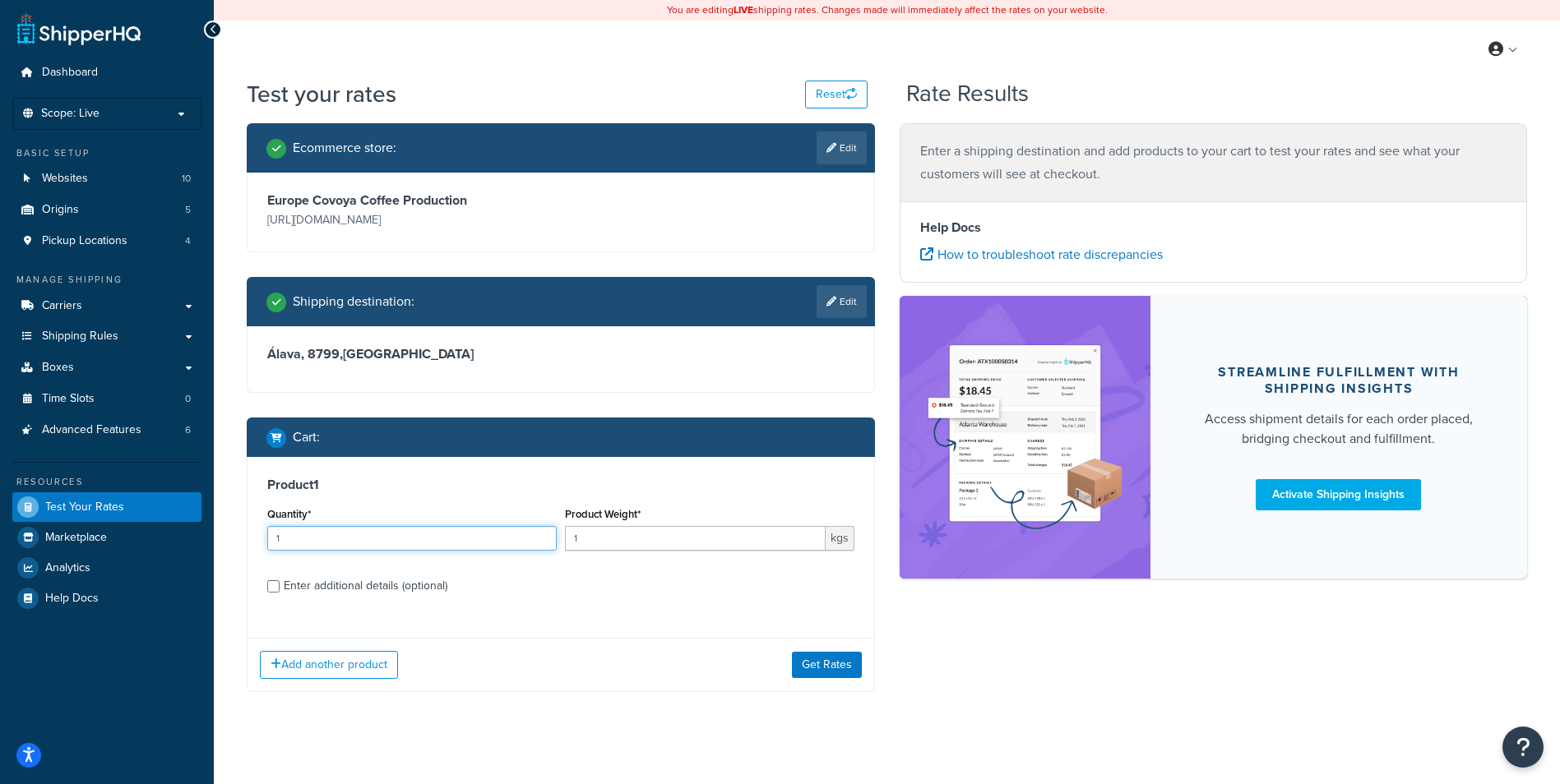
click at [304, 536] on input "1" at bounding box center [412, 538] width 289 height 25
click at [594, 534] on input "1" at bounding box center [695, 538] width 261 height 25
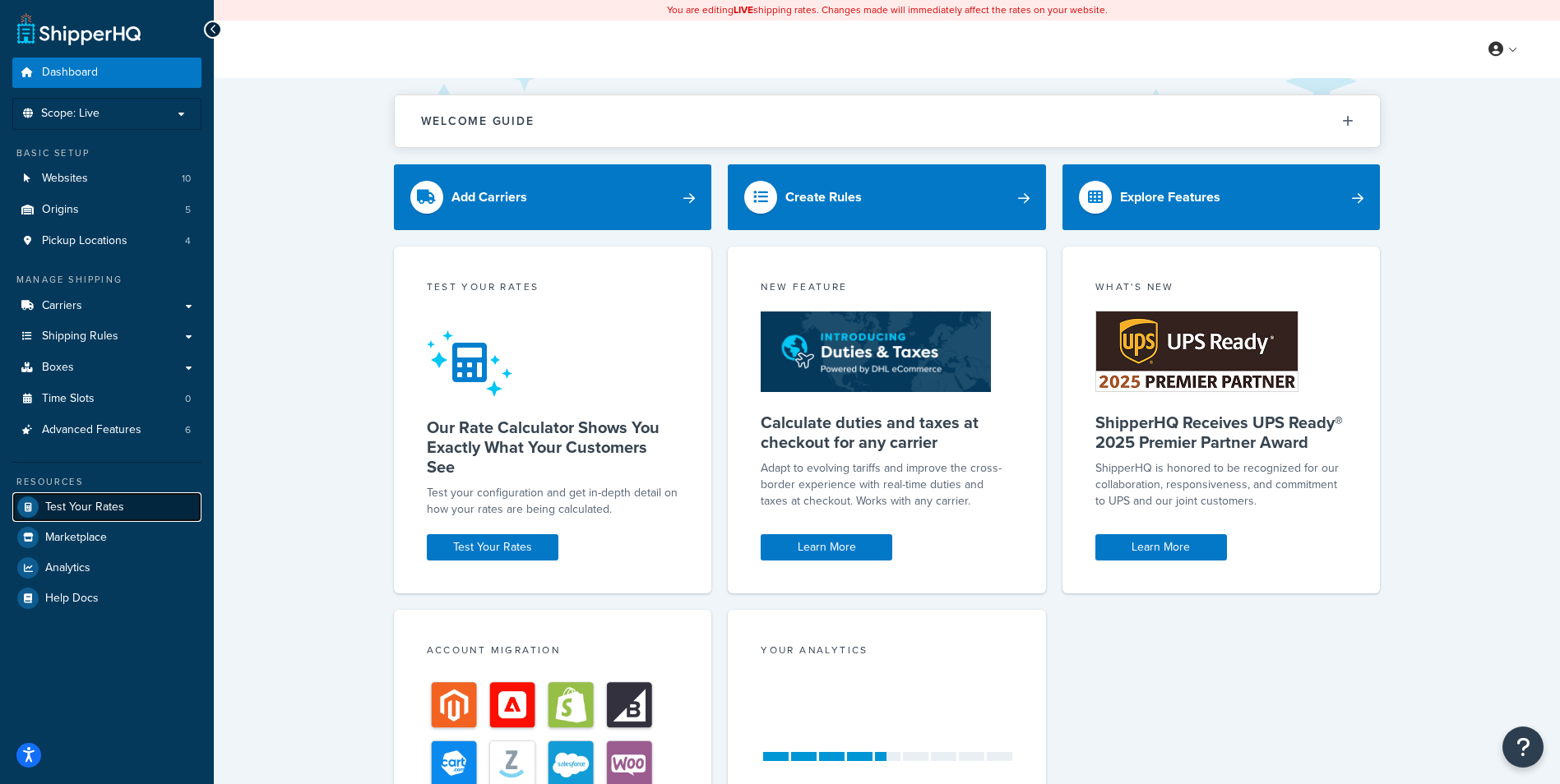
click at [94, 501] on span "Test Your Rates" at bounding box center [84, 507] width 79 height 14
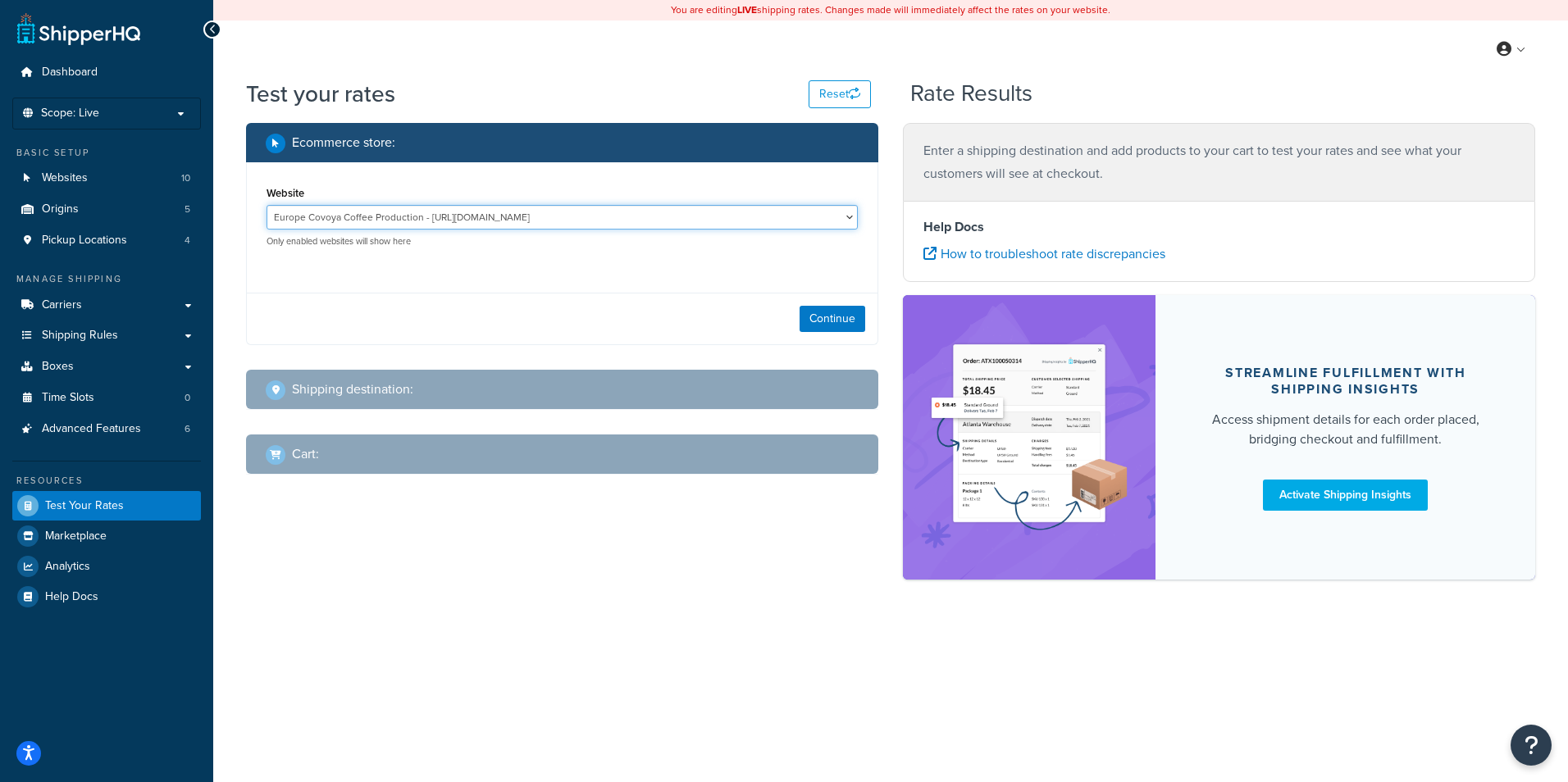
click at [846, 213] on select "Europe Covoya Coffee Production - [URL][DOMAIN_NAME] Rajnik [GEOGRAPHIC_DATA] -…" at bounding box center [562, 217] width 591 height 25
click at [630, 194] on div "Website Europe Covoya Coffee Production - [URL][DOMAIN_NAME] Rajnik [GEOGRAPHIC…" at bounding box center [562, 215] width 591 height 65
click at [822, 317] on button "Continue" at bounding box center [832, 318] width 65 height 26
select select "[GEOGRAPHIC_DATA]"
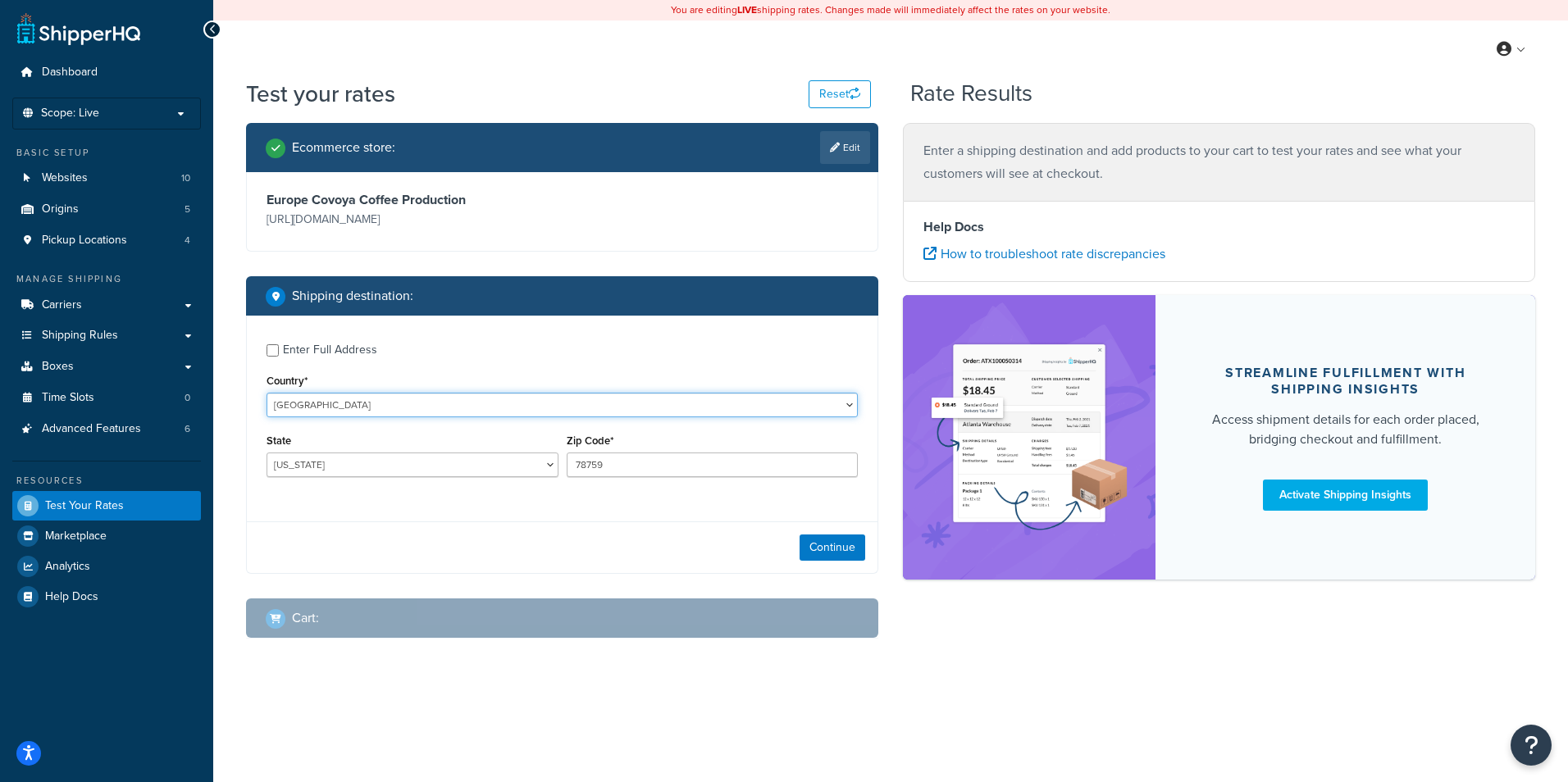
click at [562, 406] on select "[GEOGRAPHIC_DATA] [GEOGRAPHIC_DATA] [GEOGRAPHIC_DATA] [GEOGRAPHIC_DATA] [GEOGRA…" at bounding box center [562, 405] width 591 height 25
select select "PK"
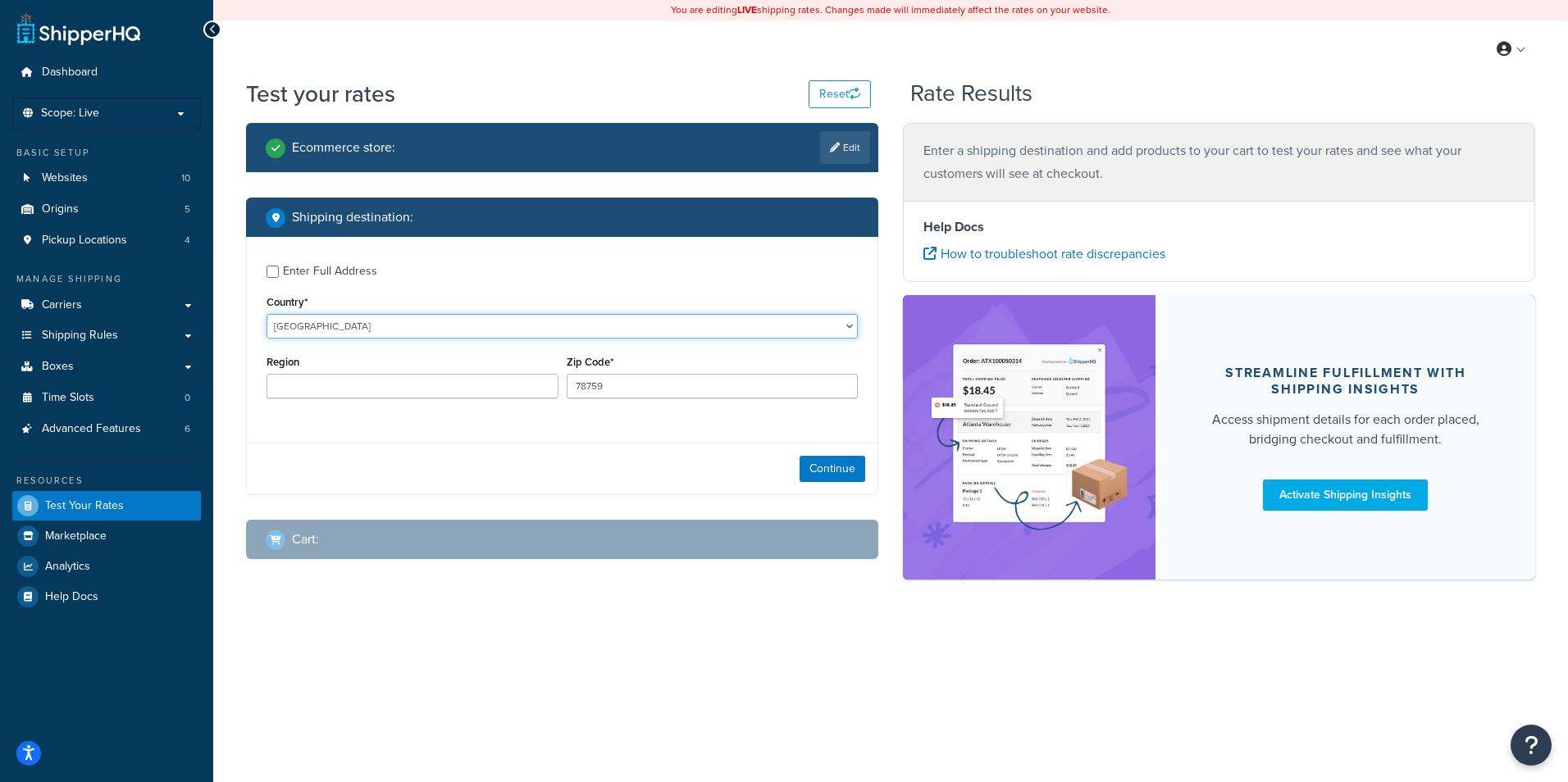
click at [346, 397] on div "Enter Full Address Country* [GEOGRAPHIC_DATA] [GEOGRAPHIC_DATA] [GEOGRAPHIC_DAT…" at bounding box center [562, 333] width 631 height 194
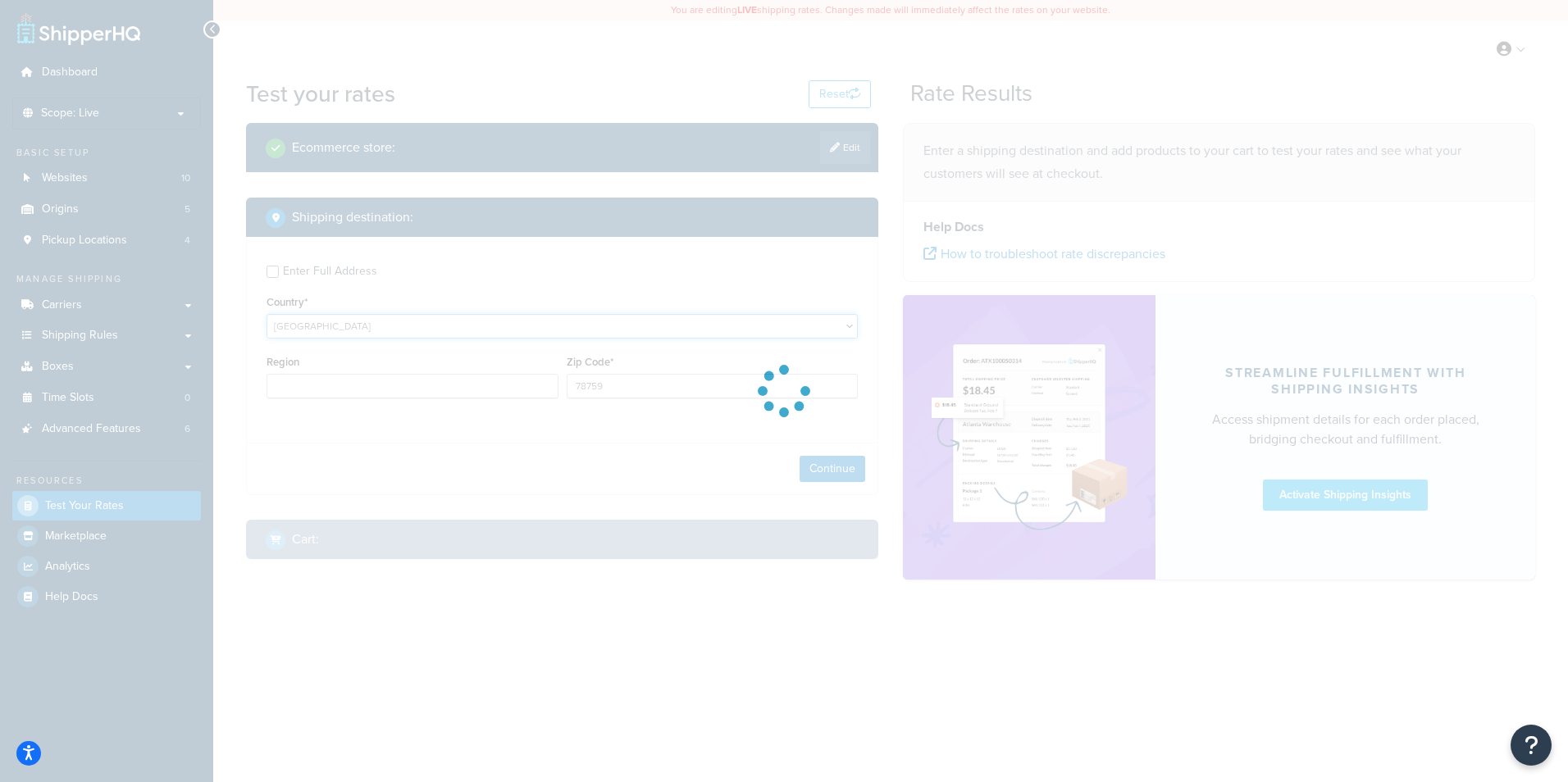
type input "[GEOGRAPHIC_DATA]"
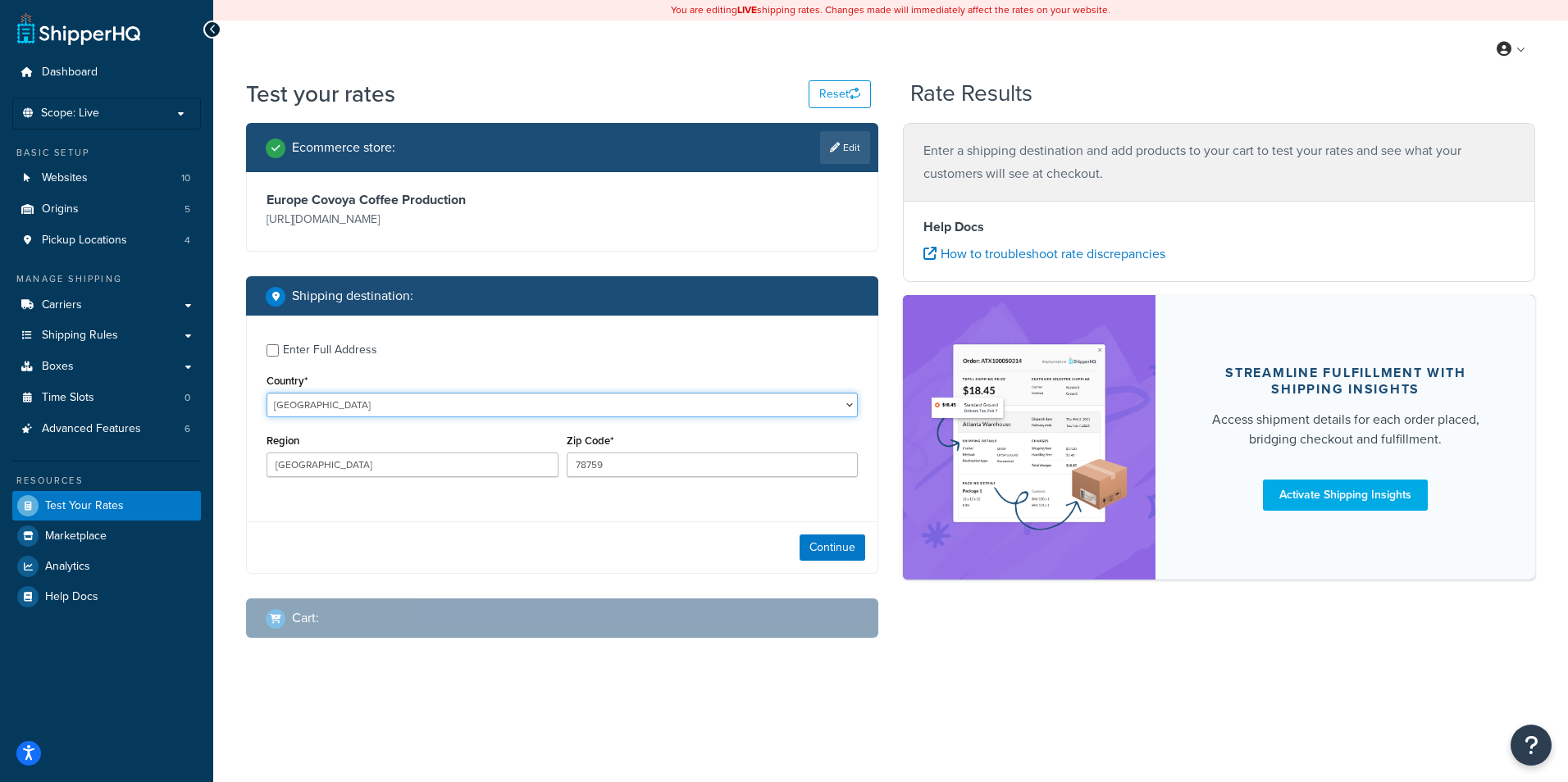
click at [828, 403] on select "[GEOGRAPHIC_DATA] [GEOGRAPHIC_DATA] [GEOGRAPHIC_DATA] [GEOGRAPHIC_DATA] [GEOGRA…" at bounding box center [562, 405] width 591 height 25
select select "ES"
click at [267, 393] on select "[GEOGRAPHIC_DATA] [GEOGRAPHIC_DATA] [GEOGRAPHIC_DATA] [GEOGRAPHIC_DATA] [GEOGRA…" at bounding box center [562, 405] width 591 height 25
click at [645, 470] on input "78759" at bounding box center [713, 465] width 292 height 25
type input "7"
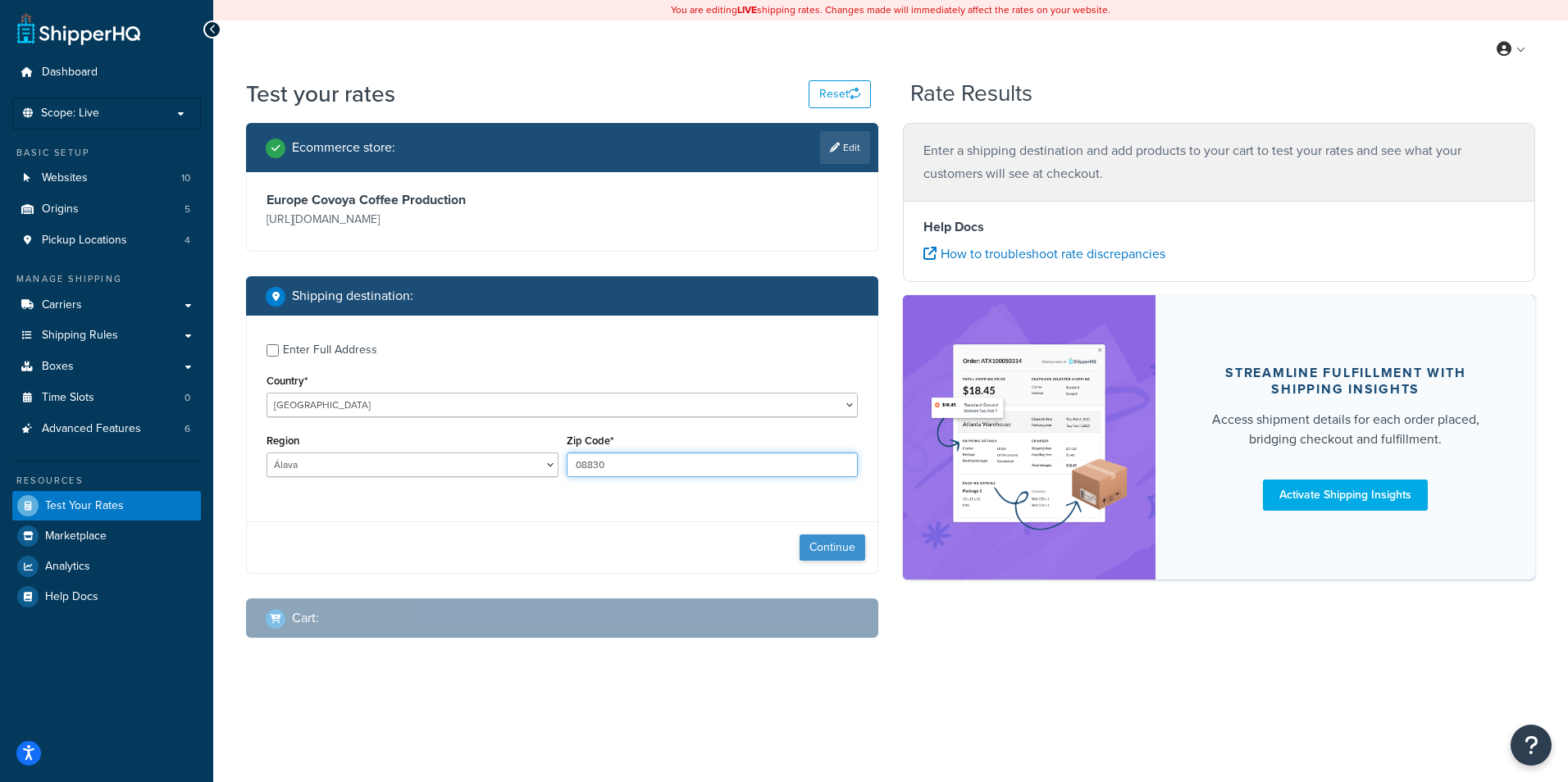
type input "08830"
click at [843, 542] on button "Continue" at bounding box center [832, 547] width 65 height 26
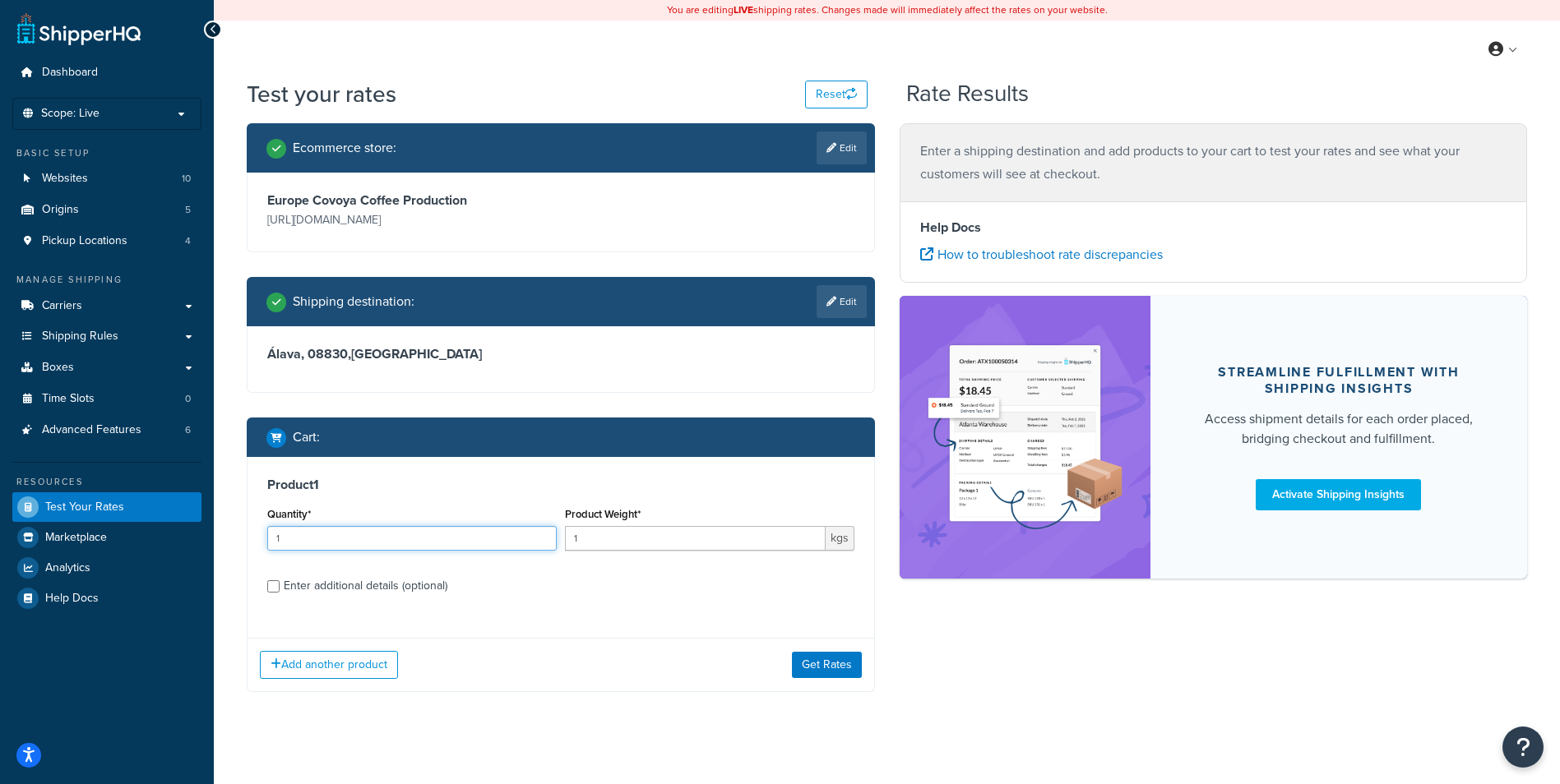
click at [360, 532] on input "1" at bounding box center [412, 538] width 289 height 25
type input "18"
click at [725, 548] on input "1" at bounding box center [695, 538] width 261 height 25
type input "1"
type input "60"
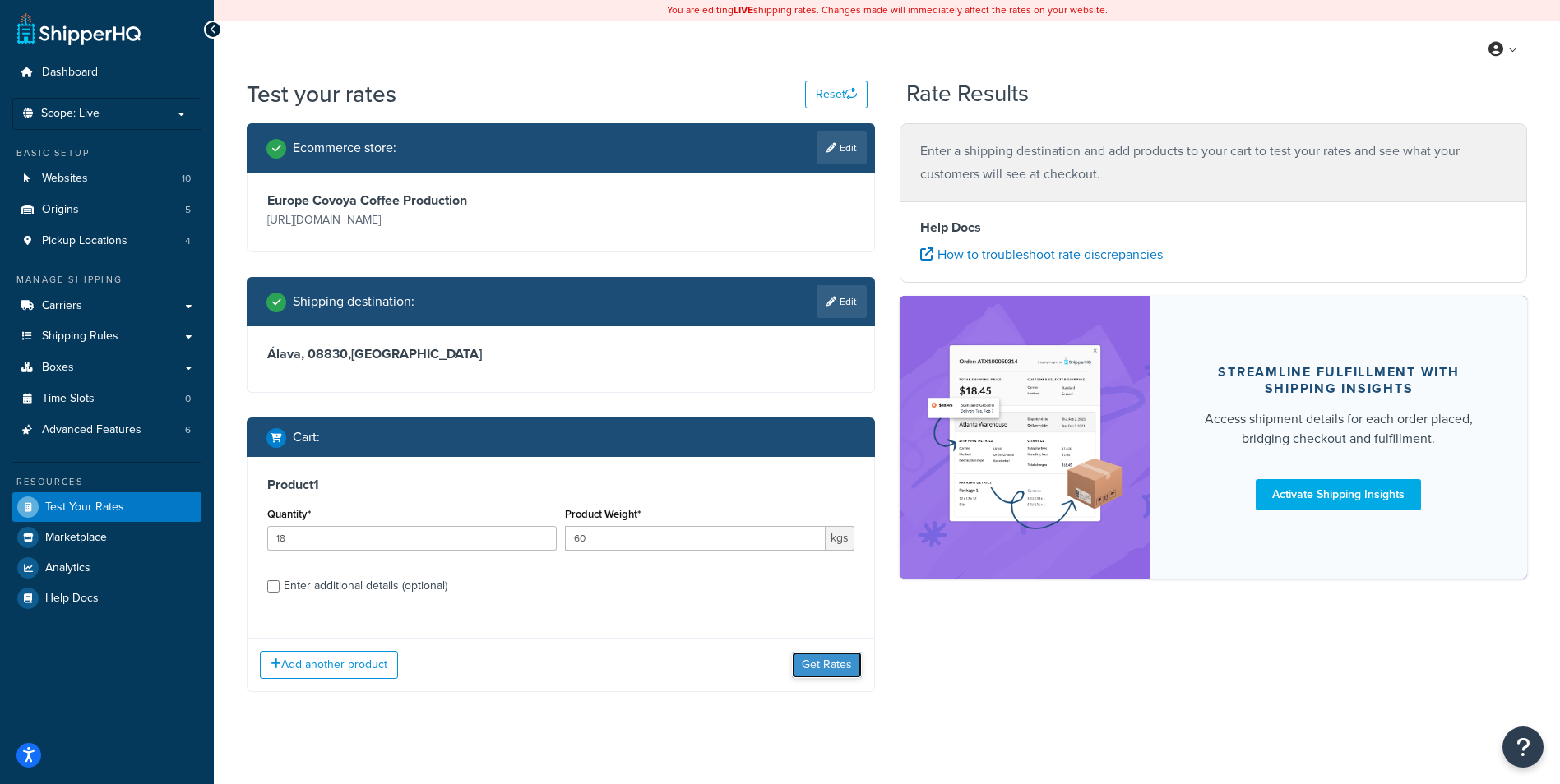
click at [846, 677] on button "Get Rates" at bounding box center [827, 665] width 70 height 26
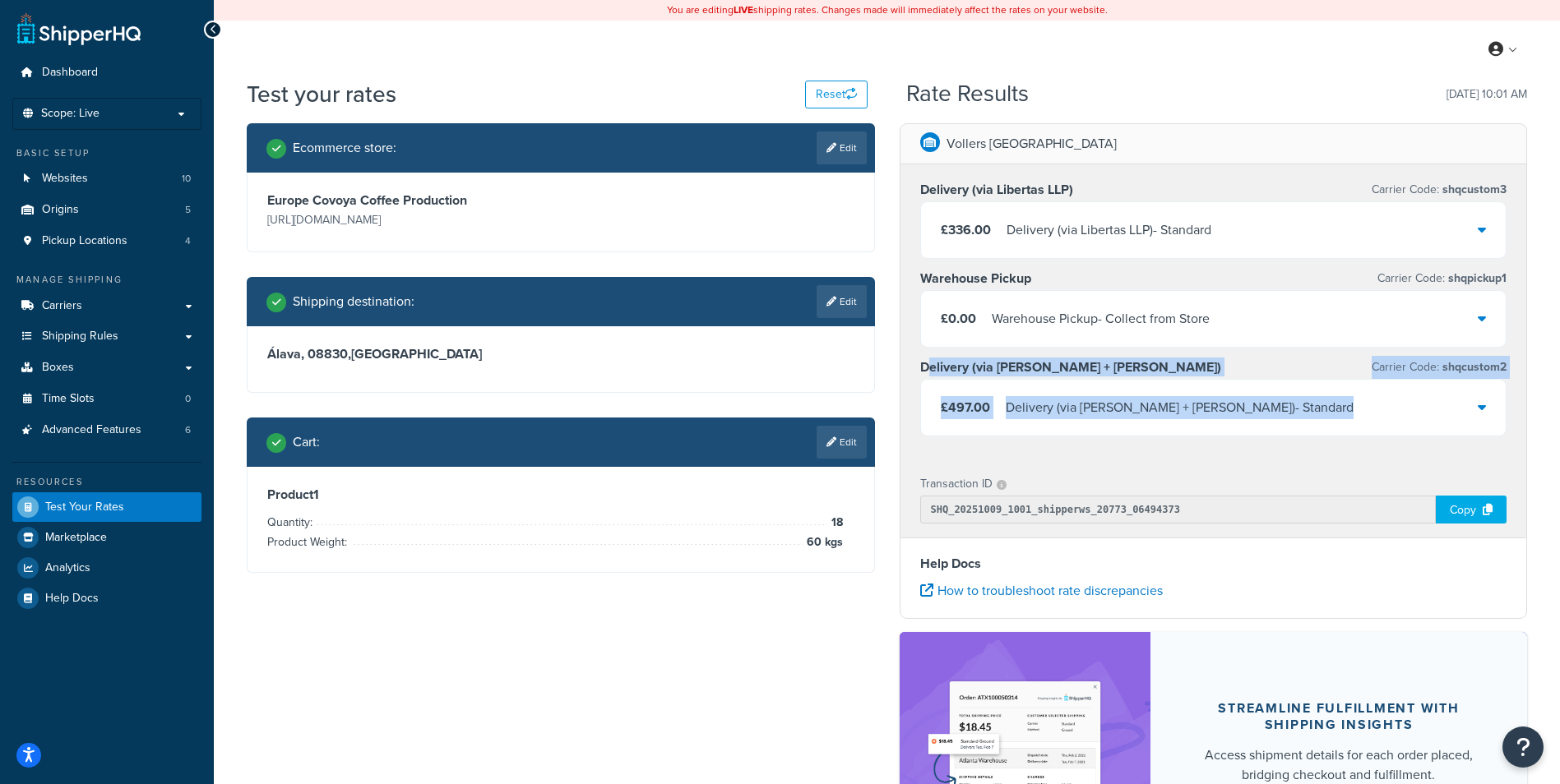
drag, startPoint x: 1022, startPoint y: 407, endPoint x: 1343, endPoint y: 430, distance: 321.8
click at [1343, 430] on div "Delivery (via [PERSON_NAME] + [PERSON_NAME]) Carrier Code: shqcustom2 £497.00 D…" at bounding box center [1213, 396] width 587 height 80
click at [890, 396] on div "Vollers Hamburg Delivery (via Libertas LLP) Carrier Code: shqcustom3 £336.00 De…" at bounding box center [1213, 527] width 653 height 808
drag, startPoint x: 918, startPoint y: 365, endPoint x: 1255, endPoint y: 411, distance: 340.1
click at [1255, 411] on div "Delivery (via Libertas LLP) Carrier Code: shqcustom3 £336.00 Delivery (via Libe…" at bounding box center [1214, 311] width 626 height 294
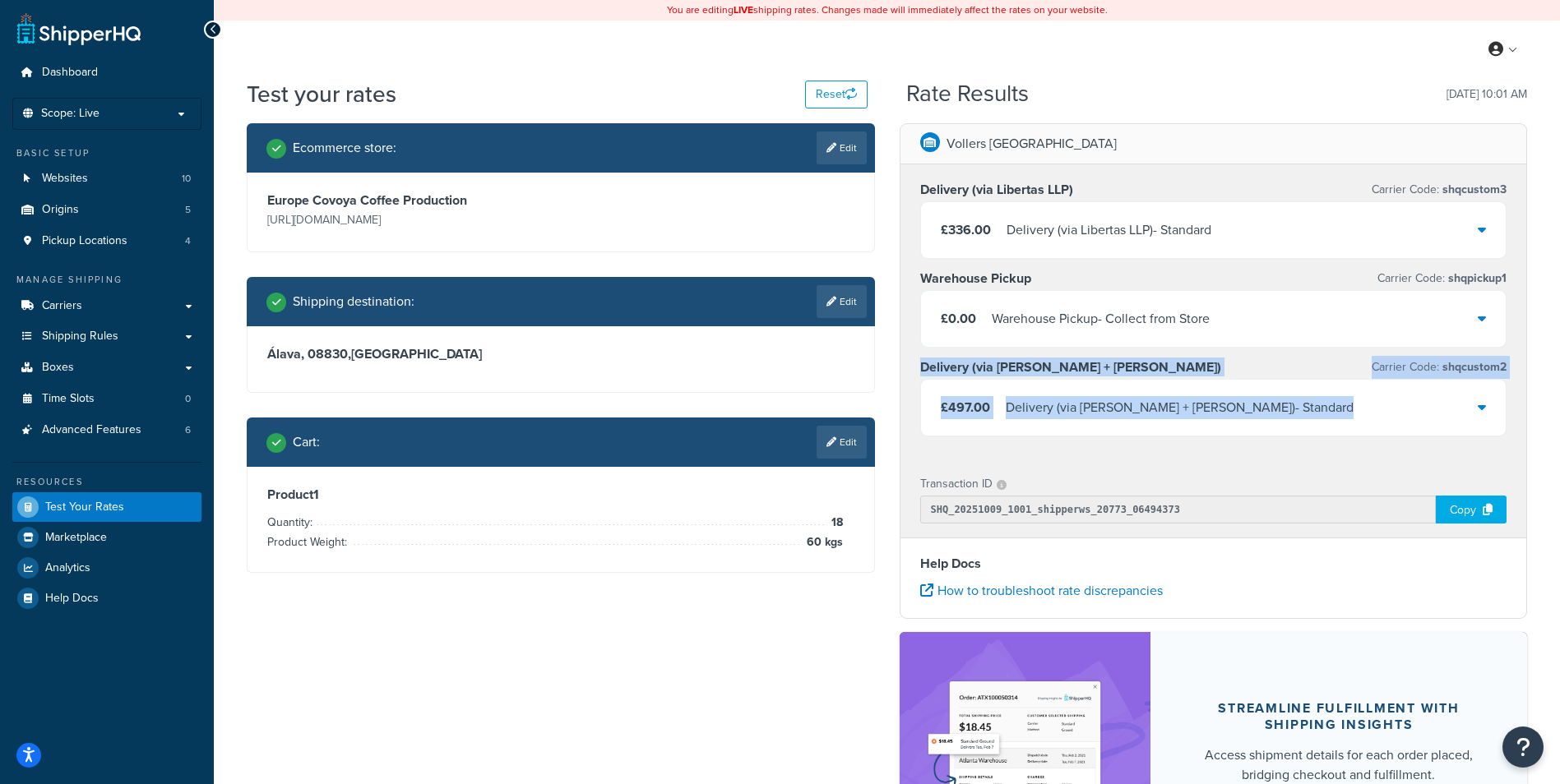
copy div "Delivery (via [PERSON_NAME] + [PERSON_NAME]) Carrier Code: shqcustom2 £497.00 D…"
